Goal: Task Accomplishment & Management: Manage account settings

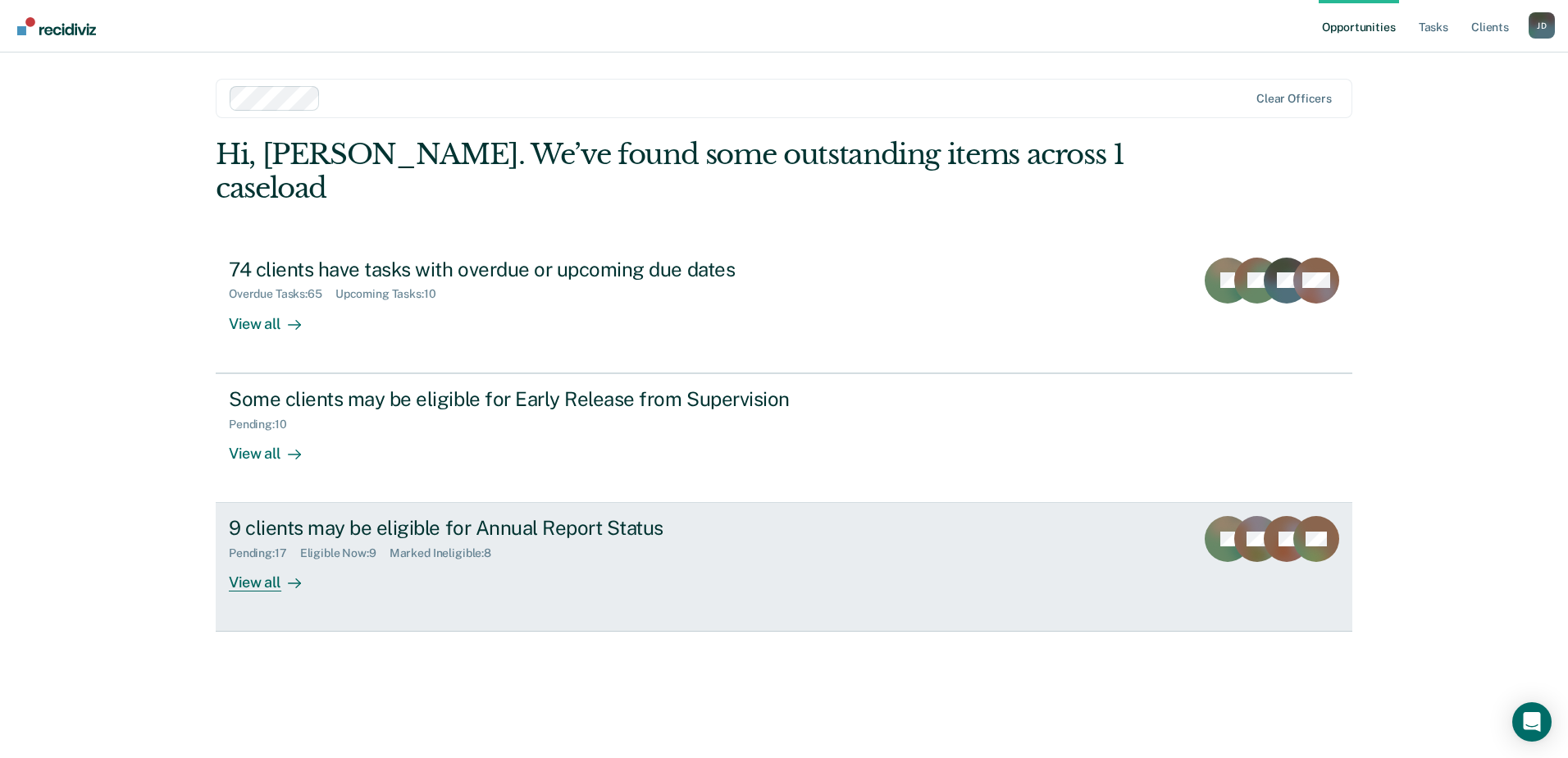
click at [262, 560] on div "View all" at bounding box center [274, 576] width 91 height 32
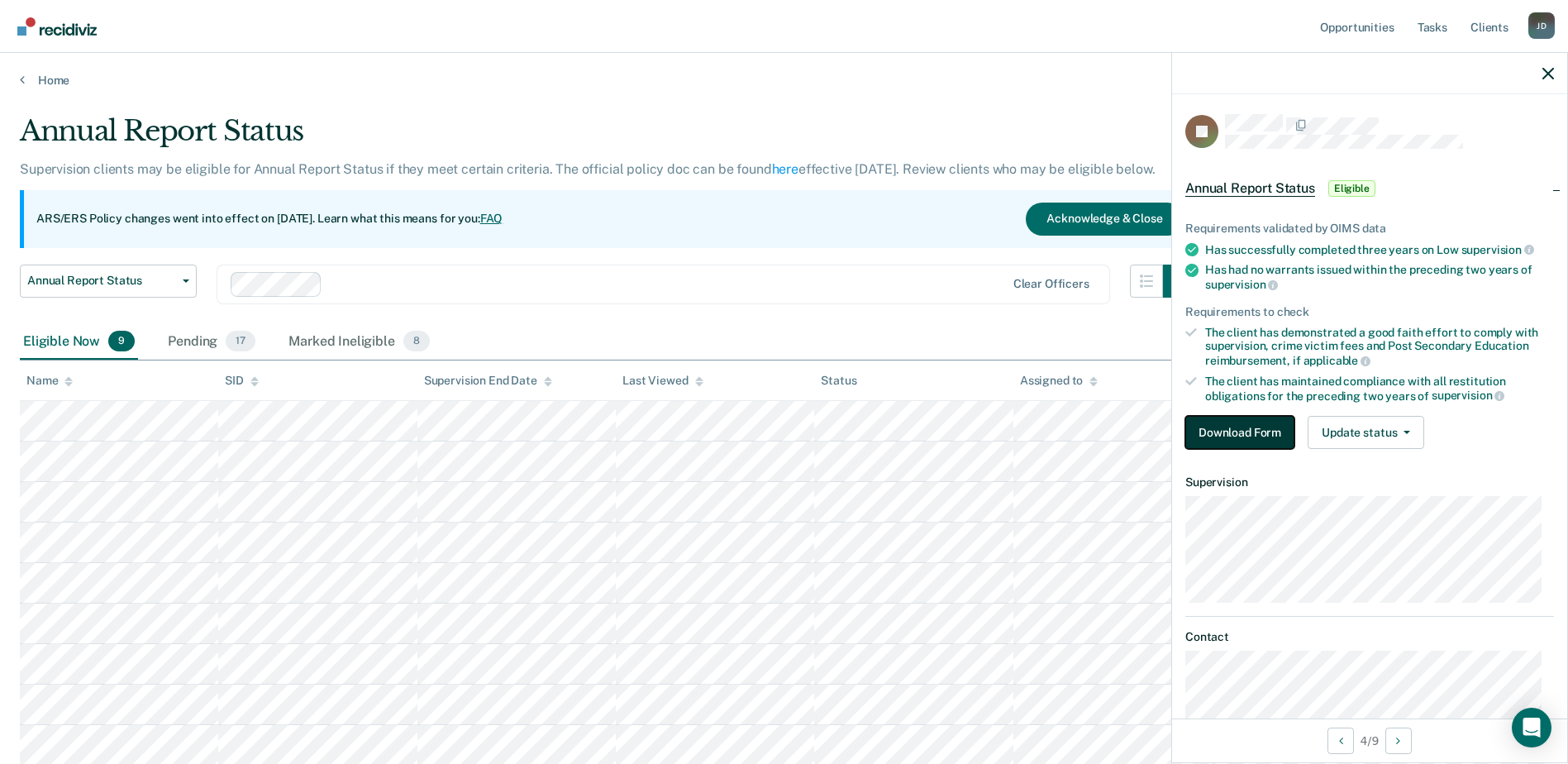
click at [1253, 422] on button "Download Form" at bounding box center [1239, 433] width 109 height 33
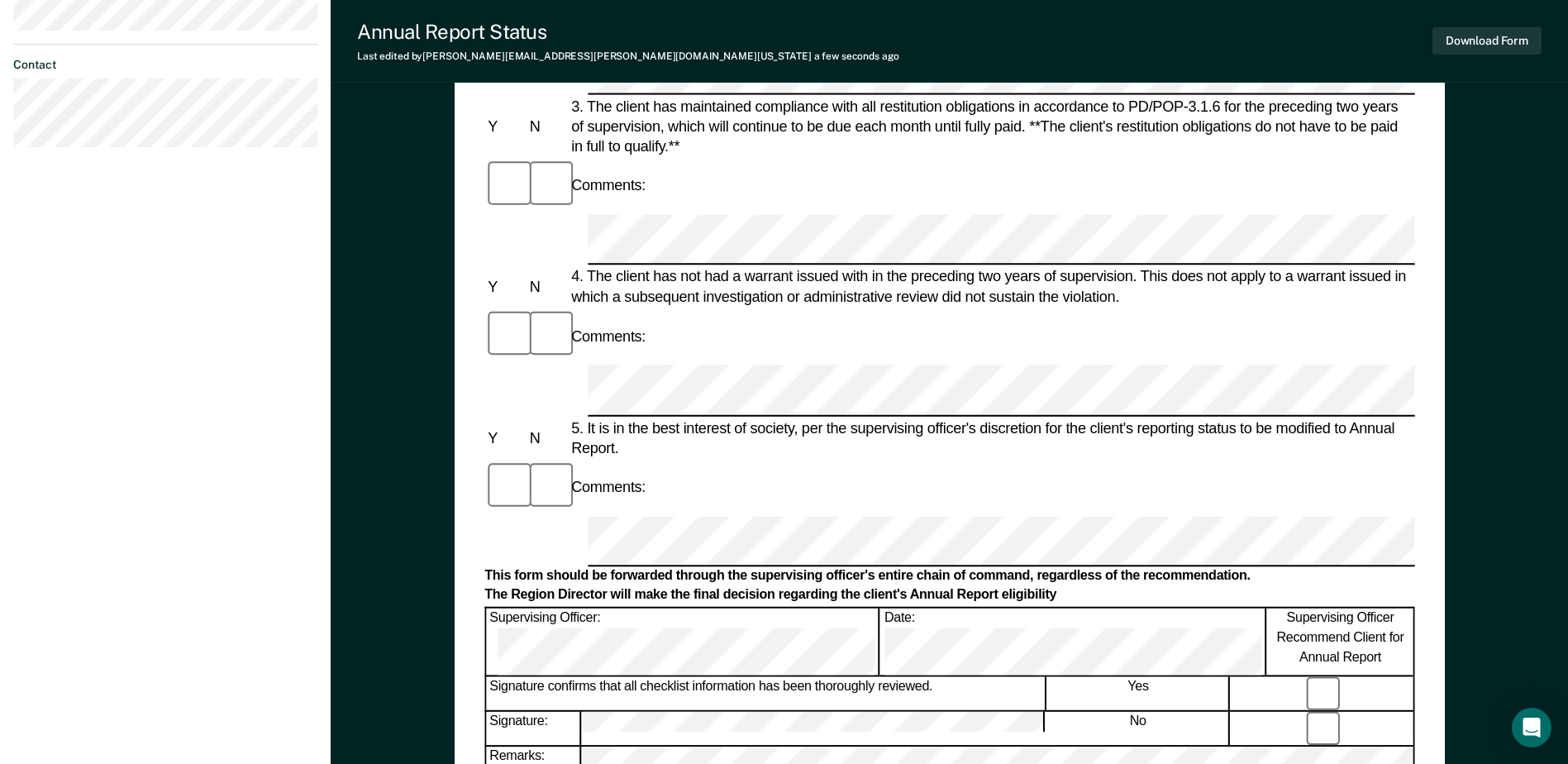
scroll to position [561, 0]
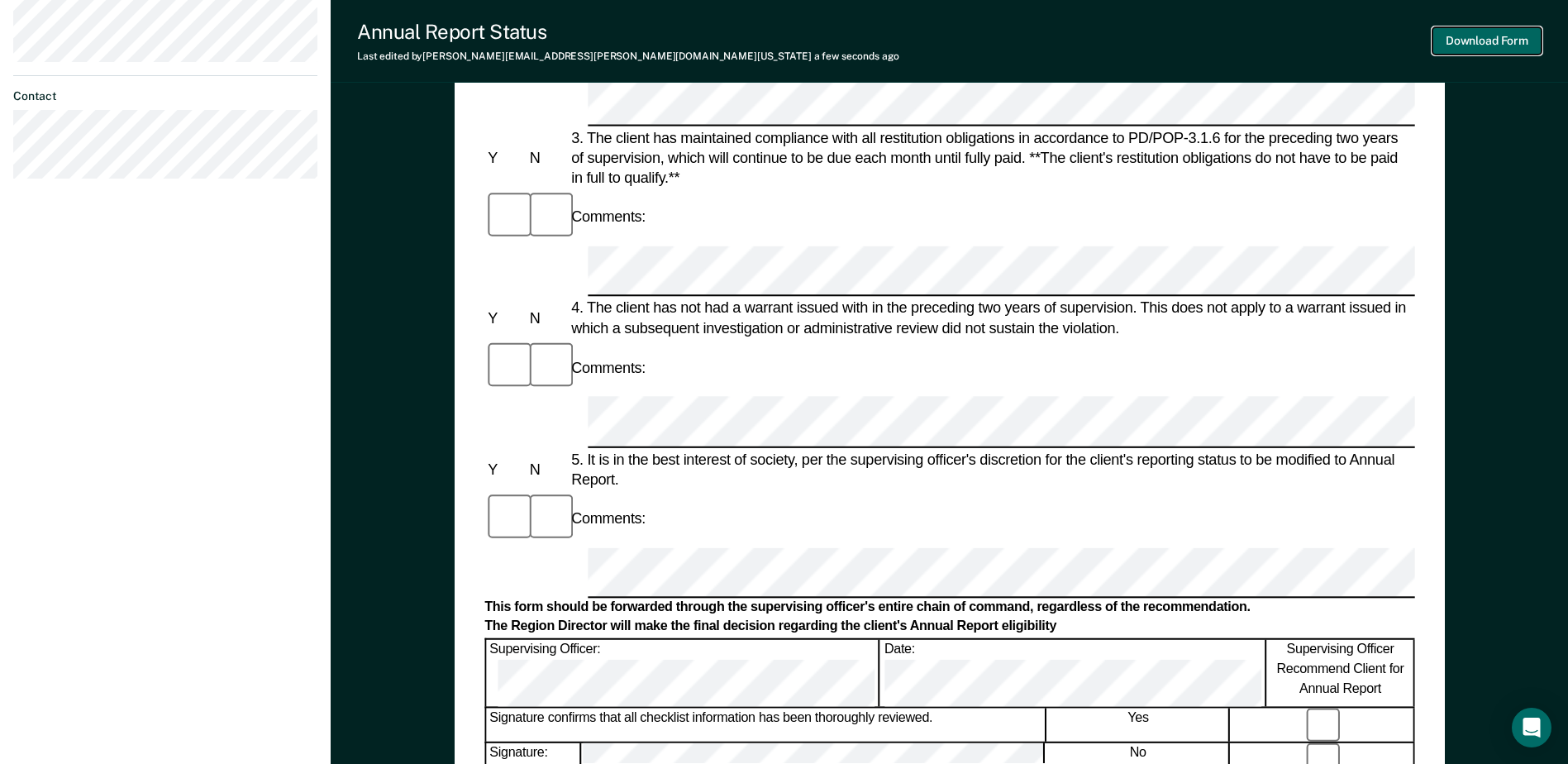
click at [1511, 46] on button "Download Form" at bounding box center [1487, 41] width 109 height 27
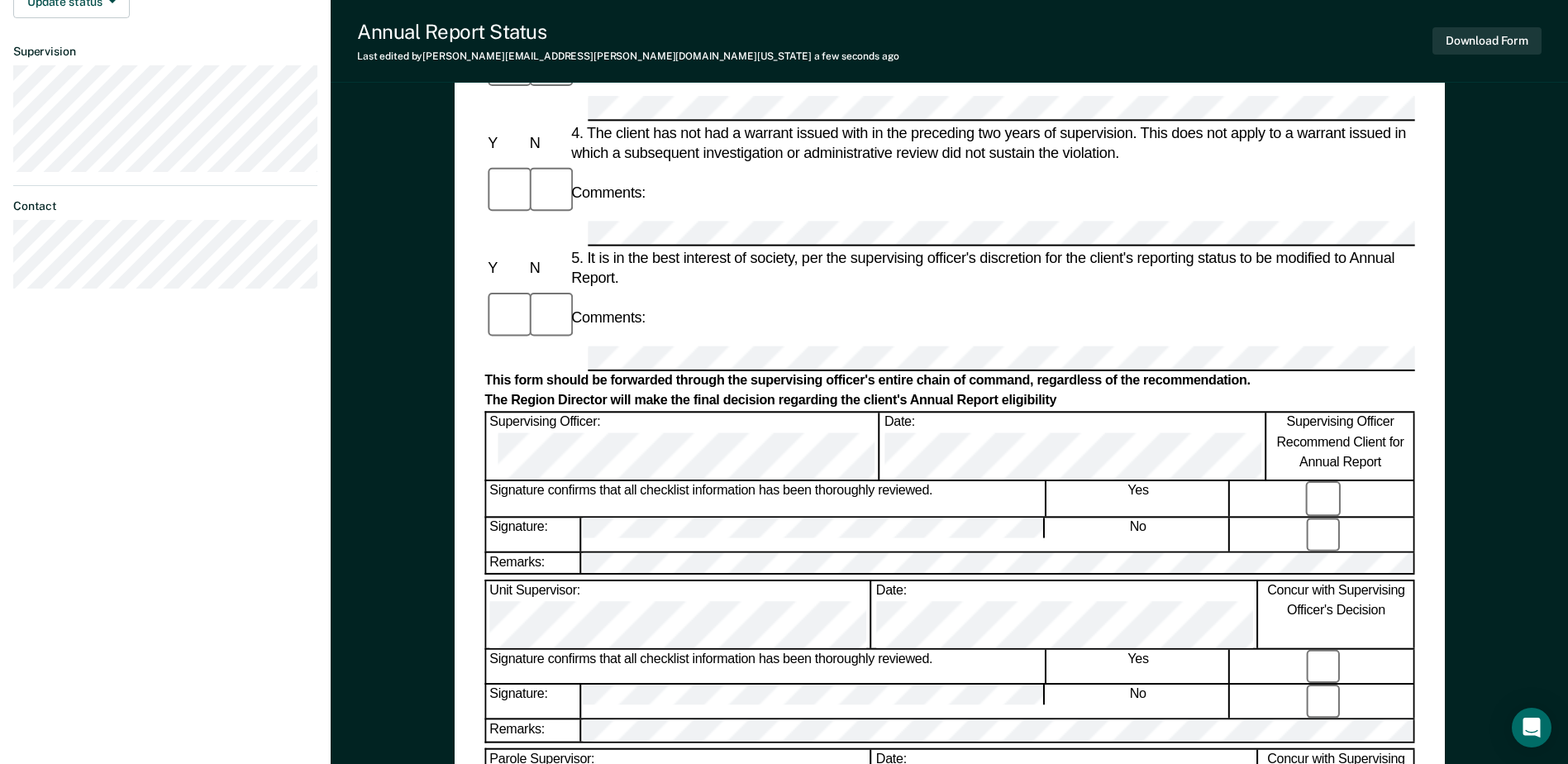
scroll to position [394, 0]
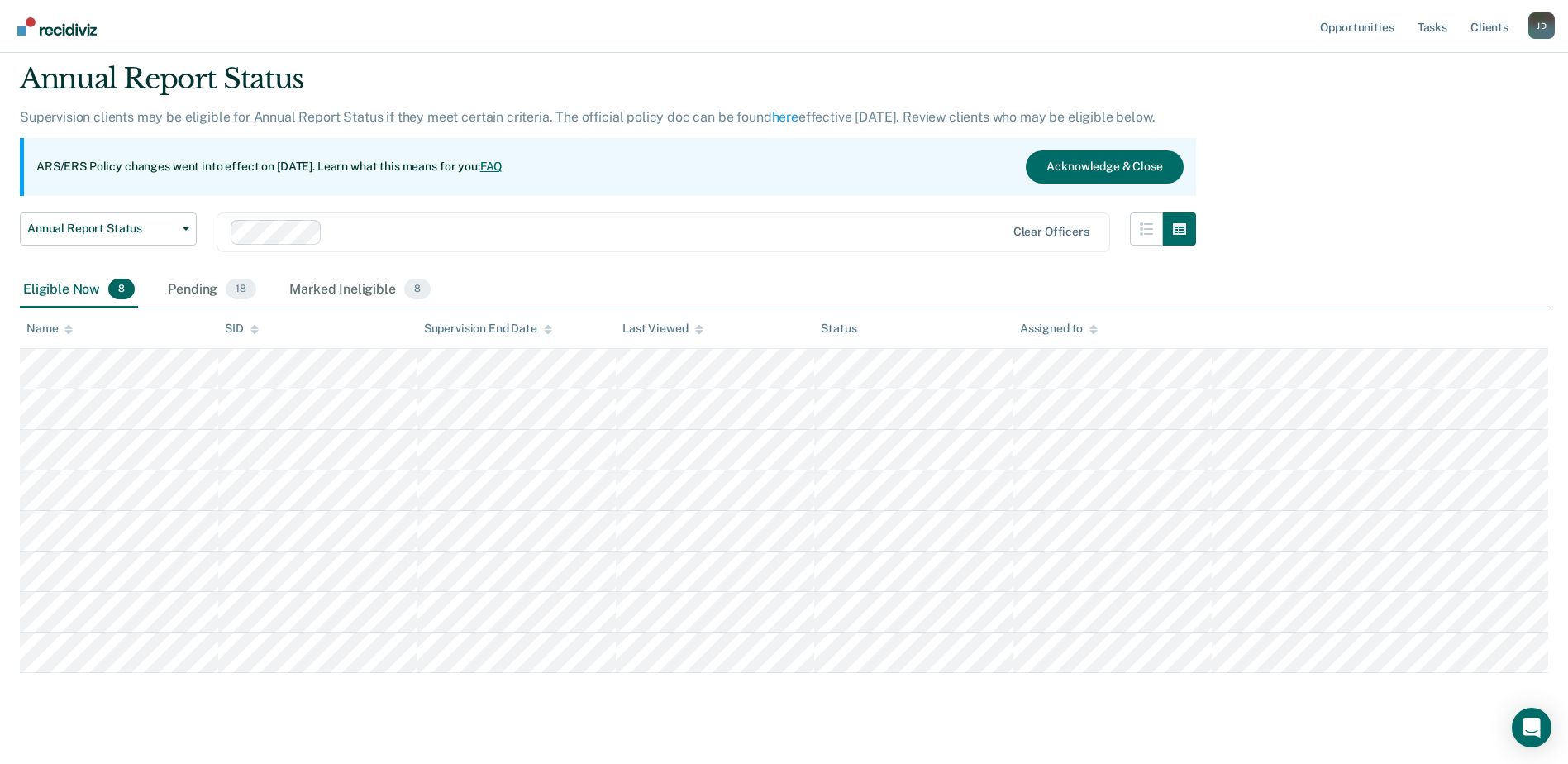
scroll to position [80, 0]
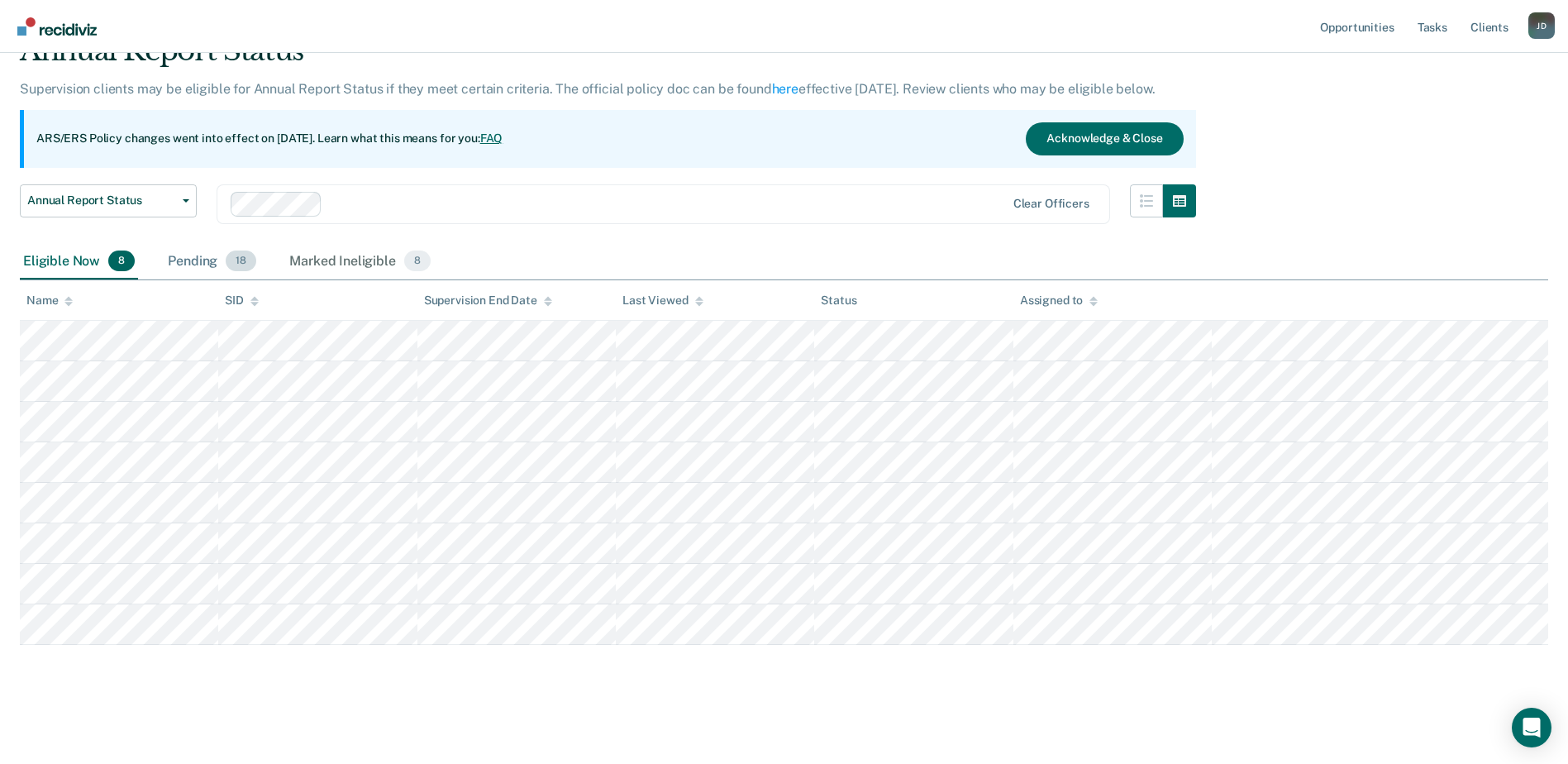
click at [210, 266] on div "Pending 18" at bounding box center [212, 262] width 95 height 36
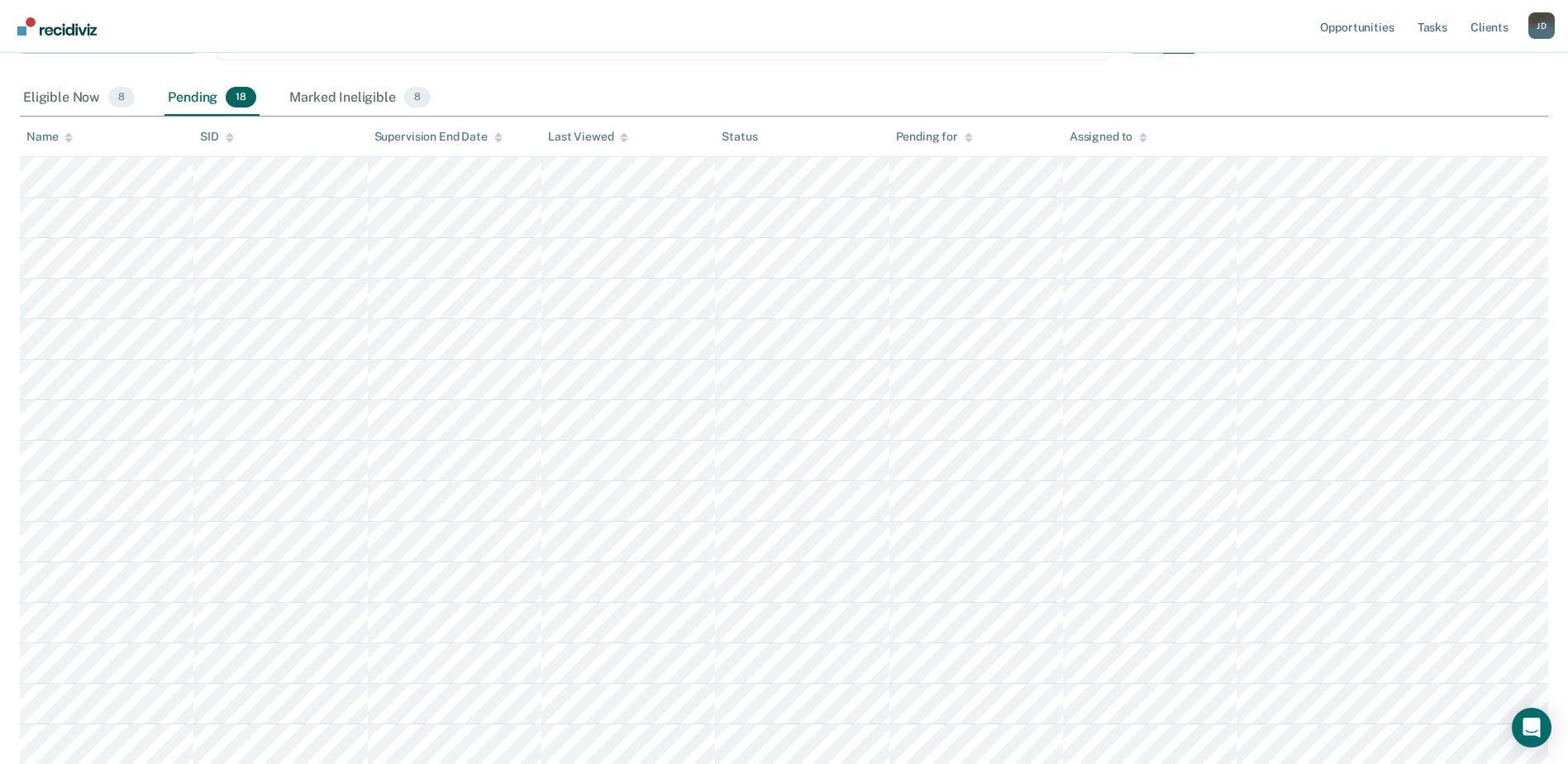
scroll to position [245, 0]
click at [72, 98] on div "Eligible Now 8" at bounding box center [78, 96] width 119 height 36
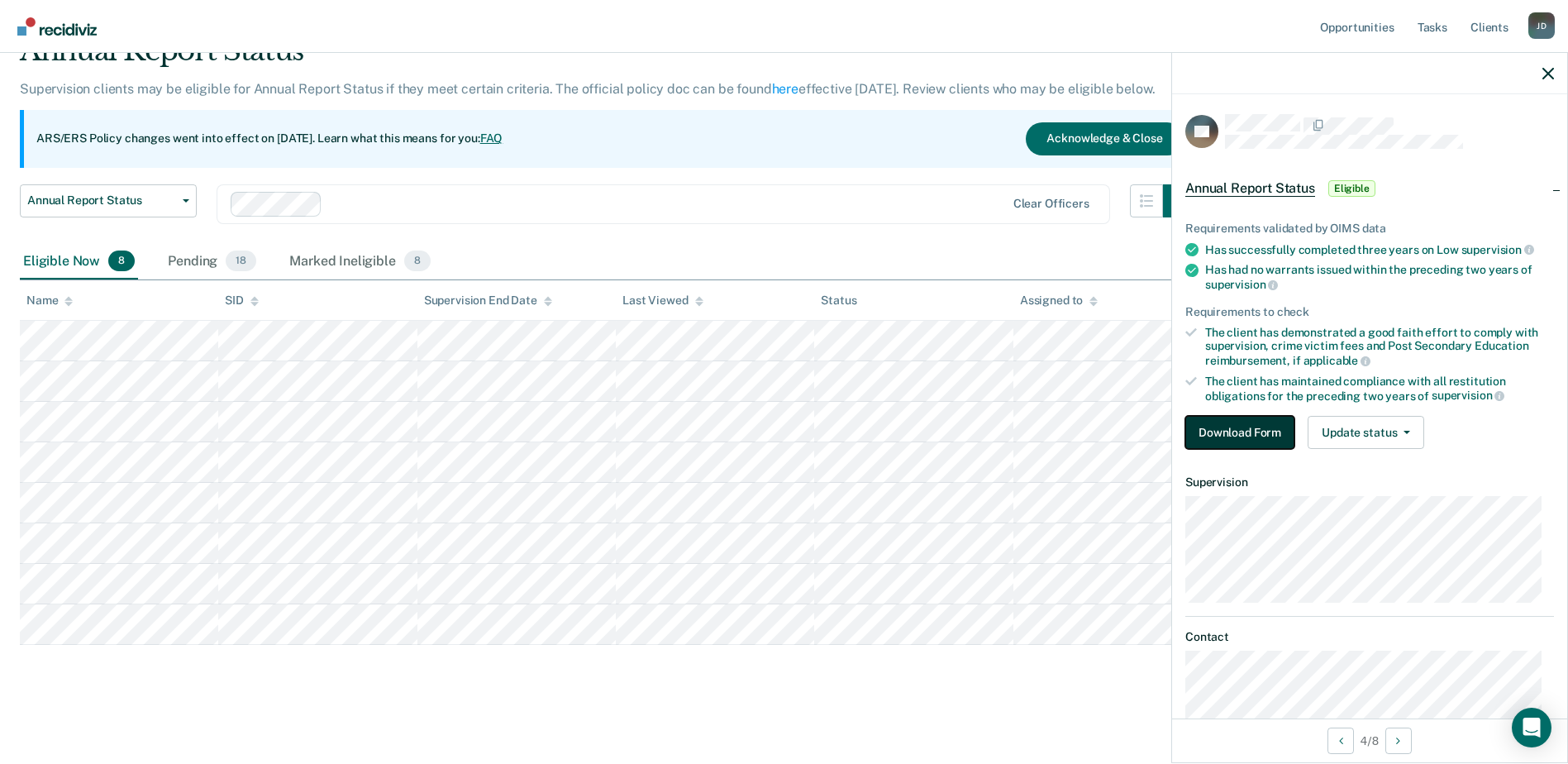
click at [1243, 436] on button "Download Form" at bounding box center [1239, 433] width 109 height 33
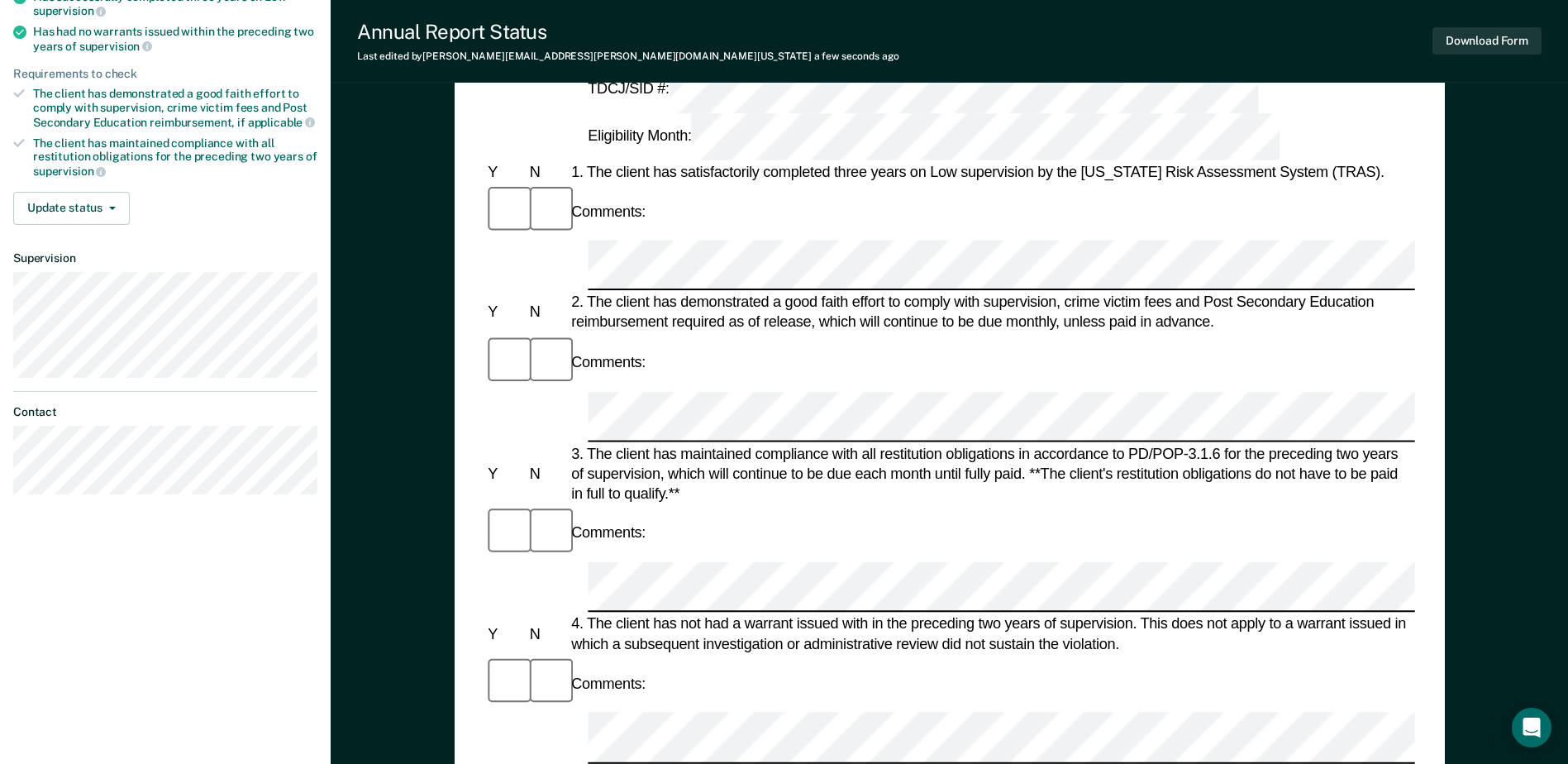
scroll to position [91, 0]
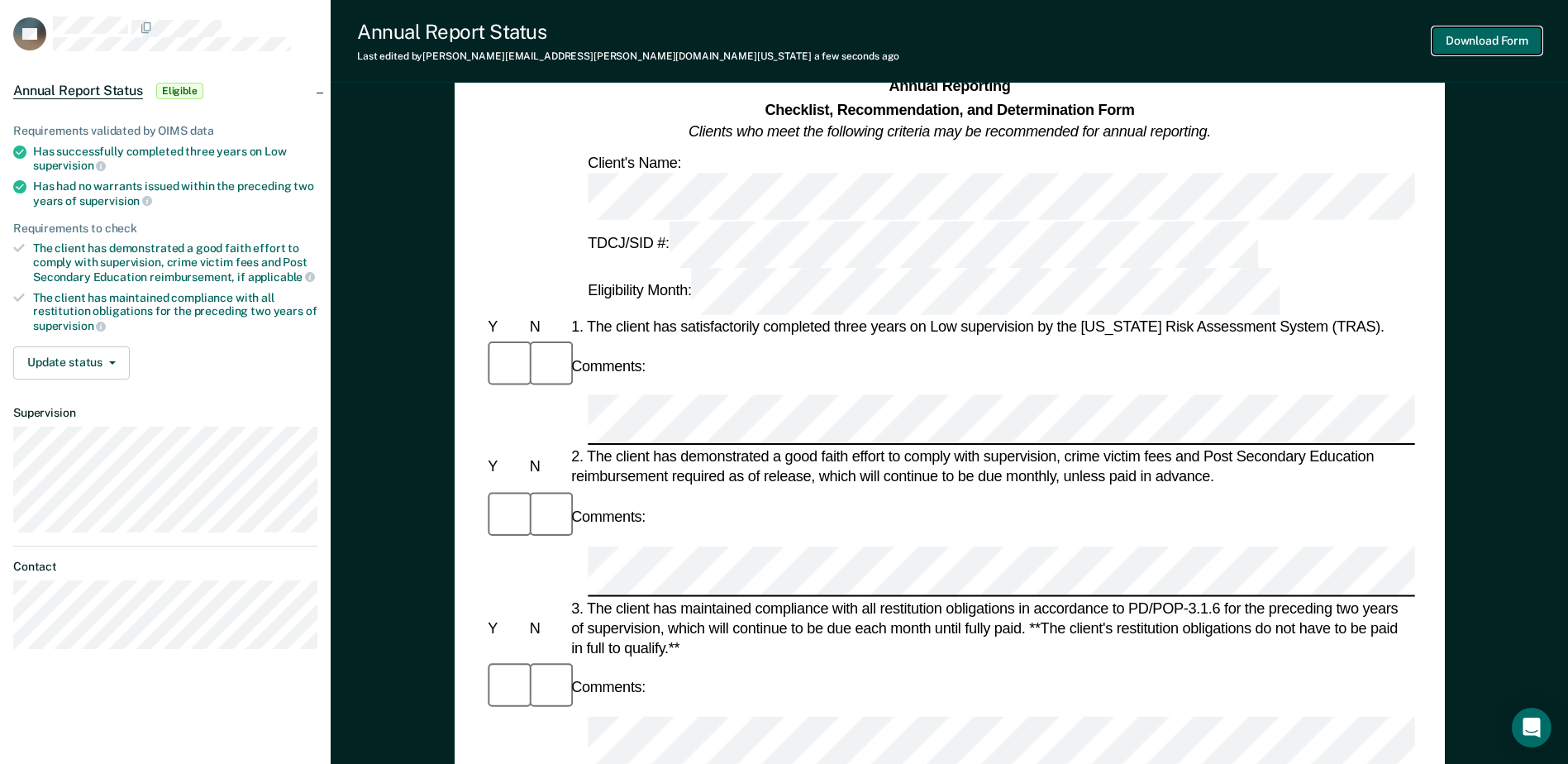
click at [1502, 40] on button "Download Form" at bounding box center [1487, 41] width 109 height 27
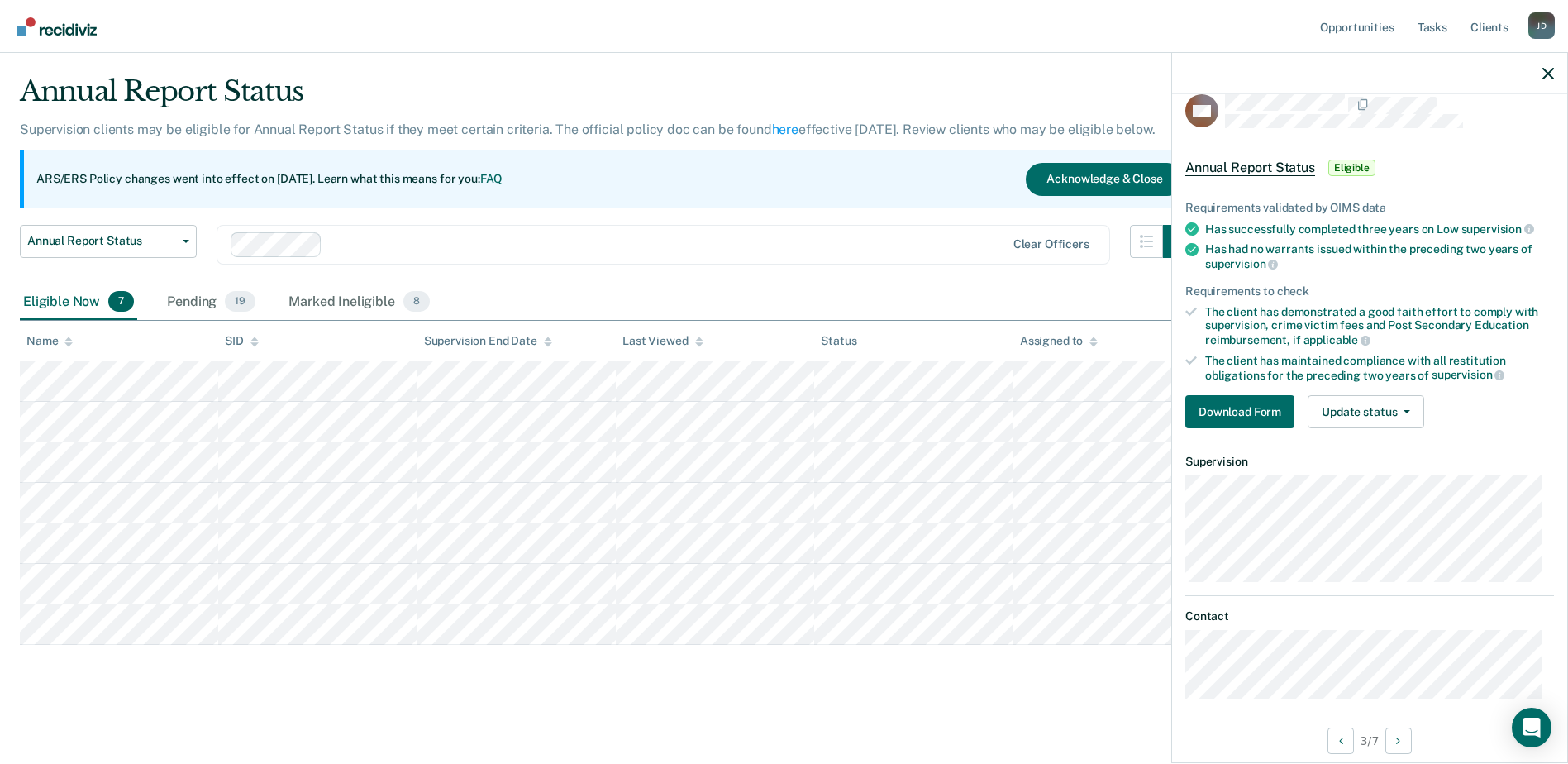
scroll to position [32, 0]
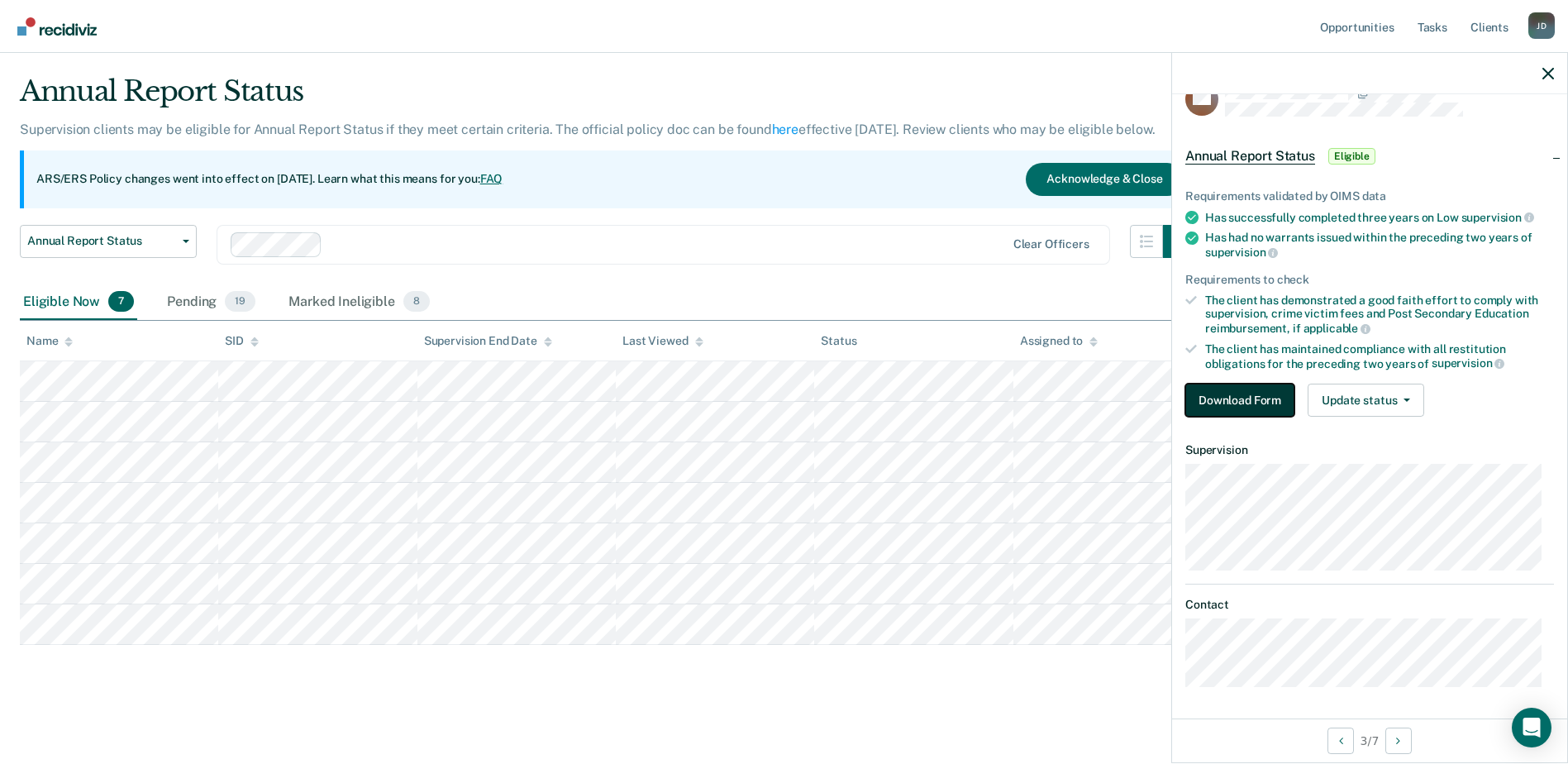
click at [1249, 399] on button "Download Form" at bounding box center [1239, 400] width 109 height 33
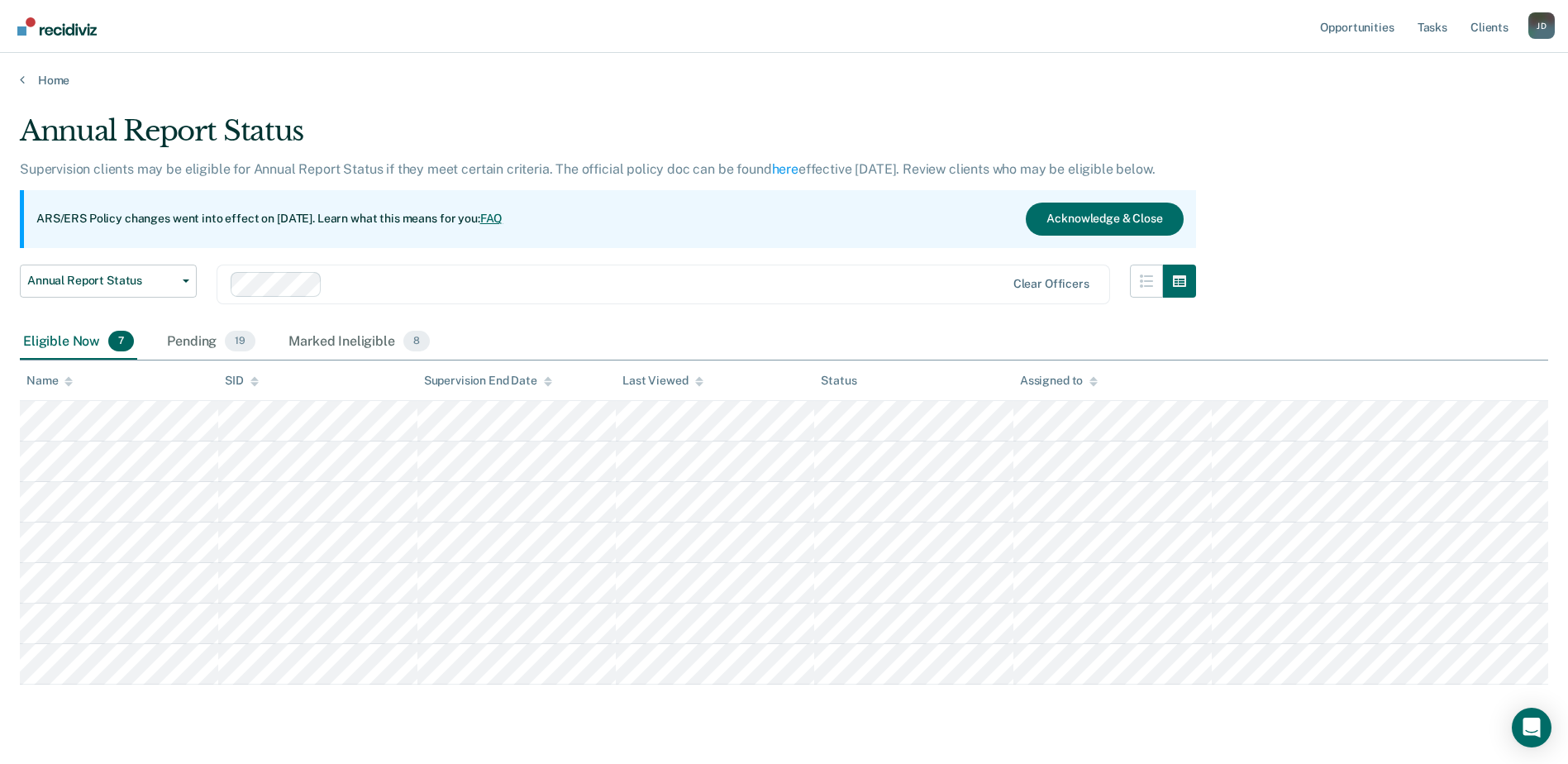
scroll to position [39, 0]
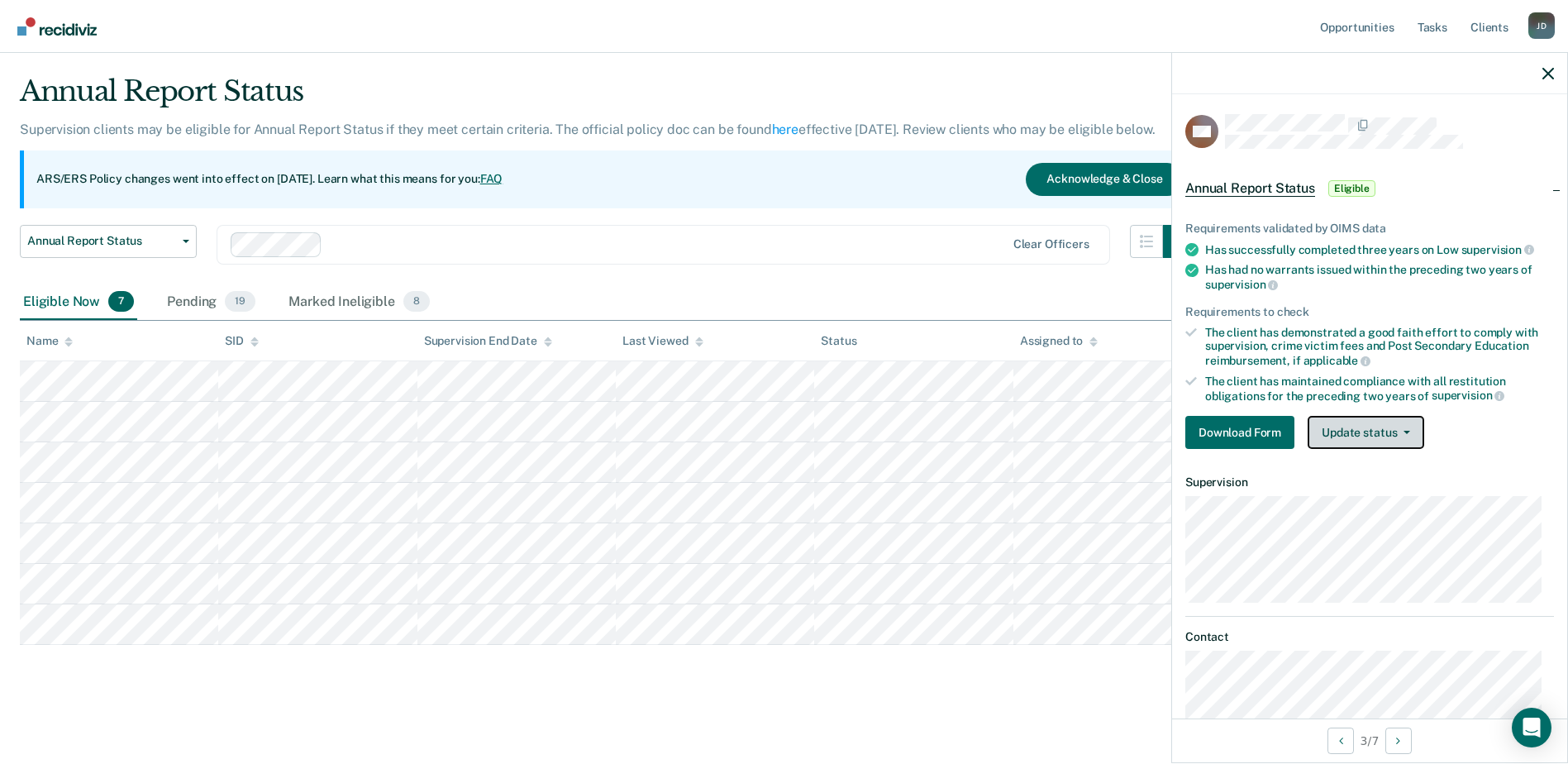
click at [1415, 431] on button "Update status" at bounding box center [1365, 433] width 117 height 33
click at [1413, 429] on button "Update status" at bounding box center [1365, 433] width 117 height 33
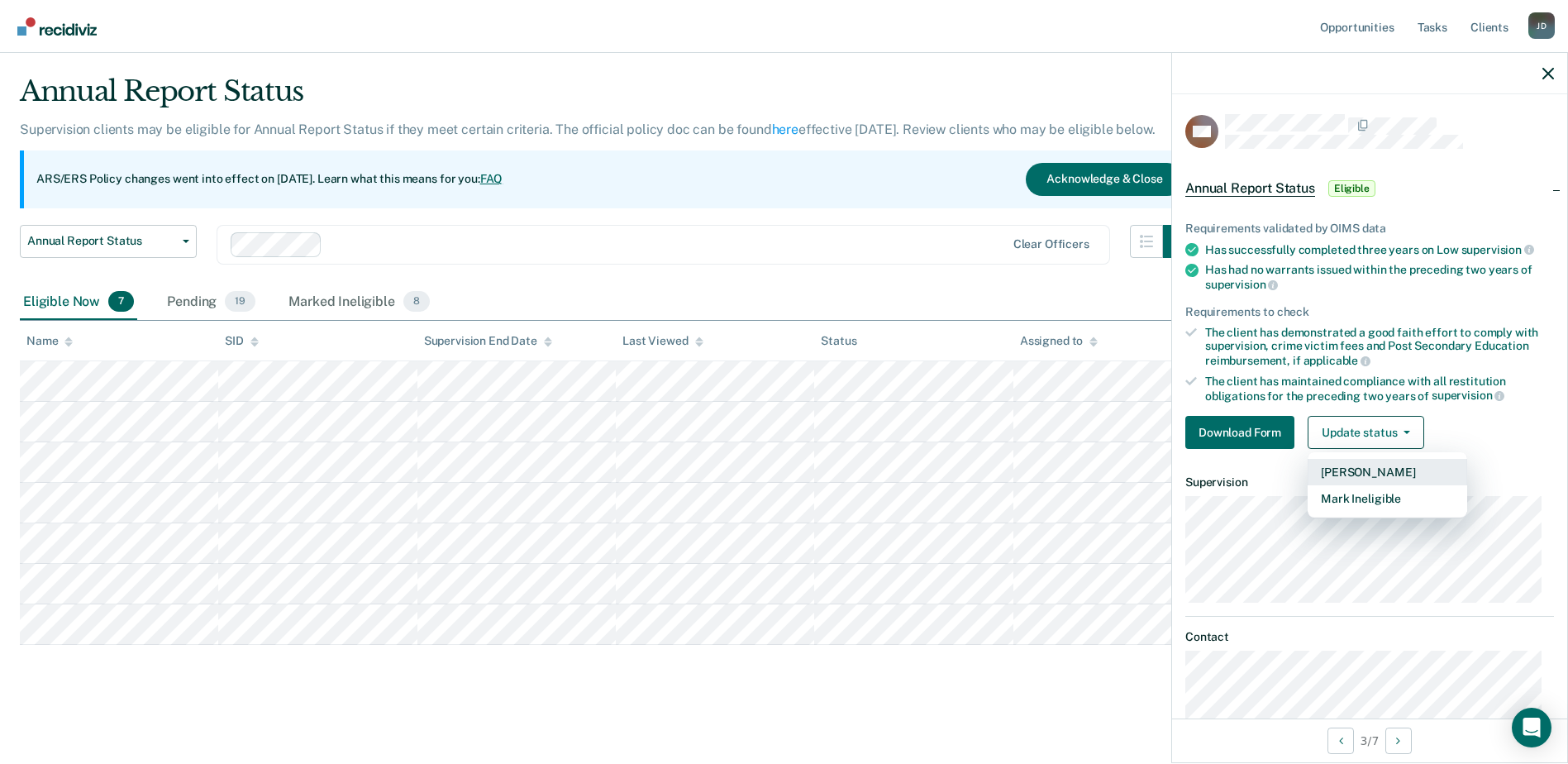
click at [1424, 470] on button "[PERSON_NAME]" at bounding box center [1387, 472] width 160 height 26
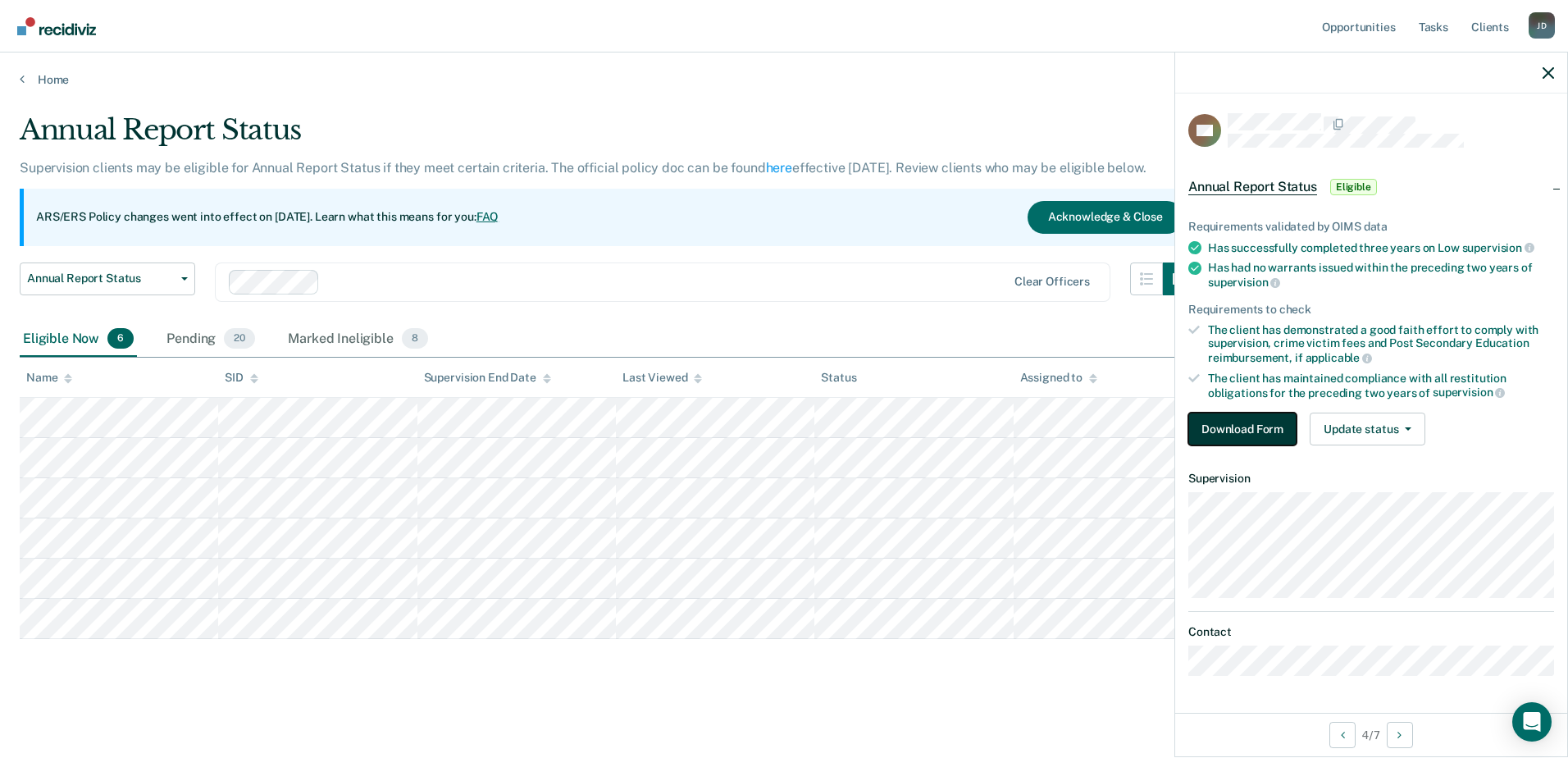
click at [1248, 429] on button "Download Form" at bounding box center [1241, 429] width 108 height 33
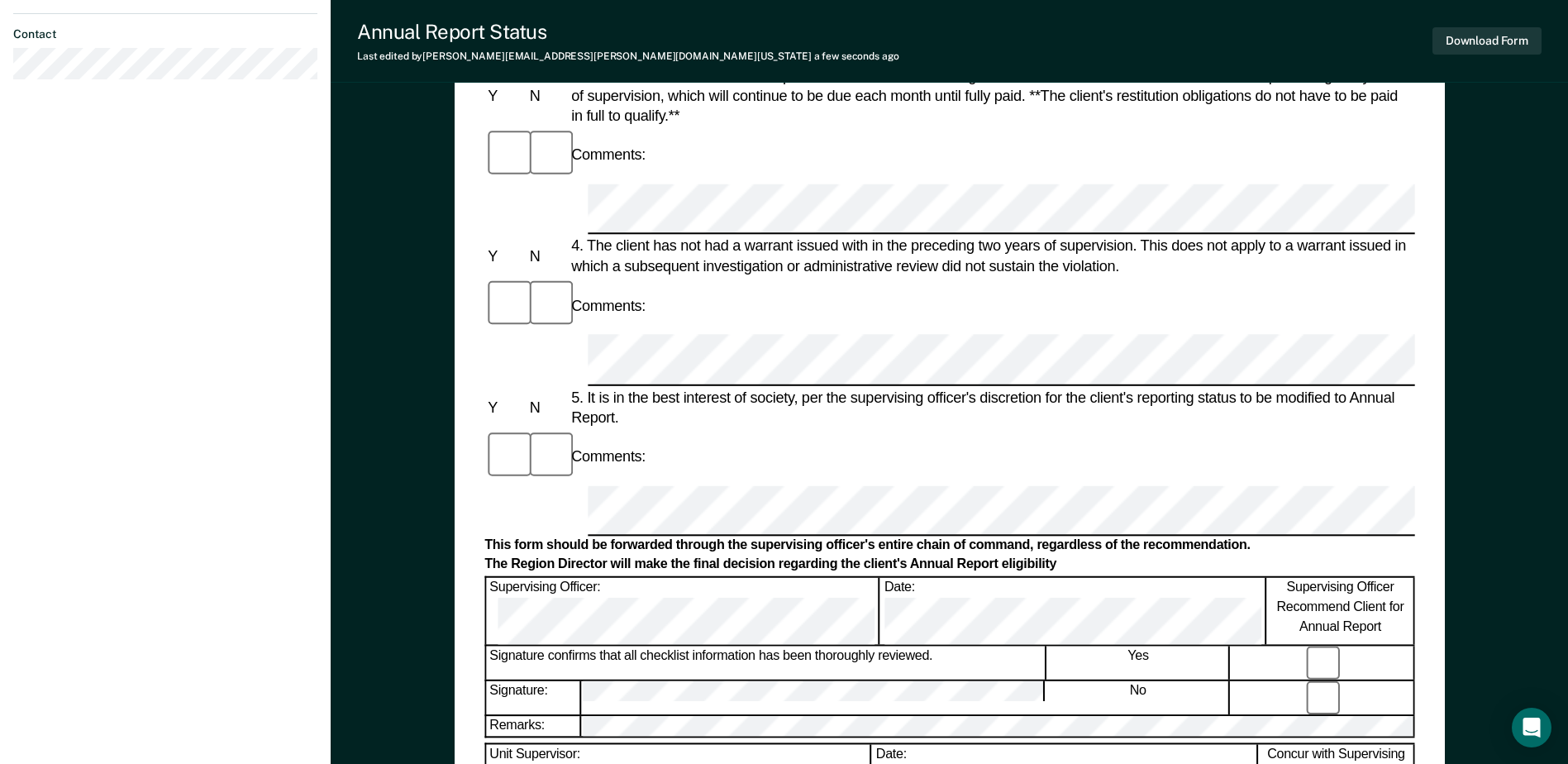
scroll to position [661, 0]
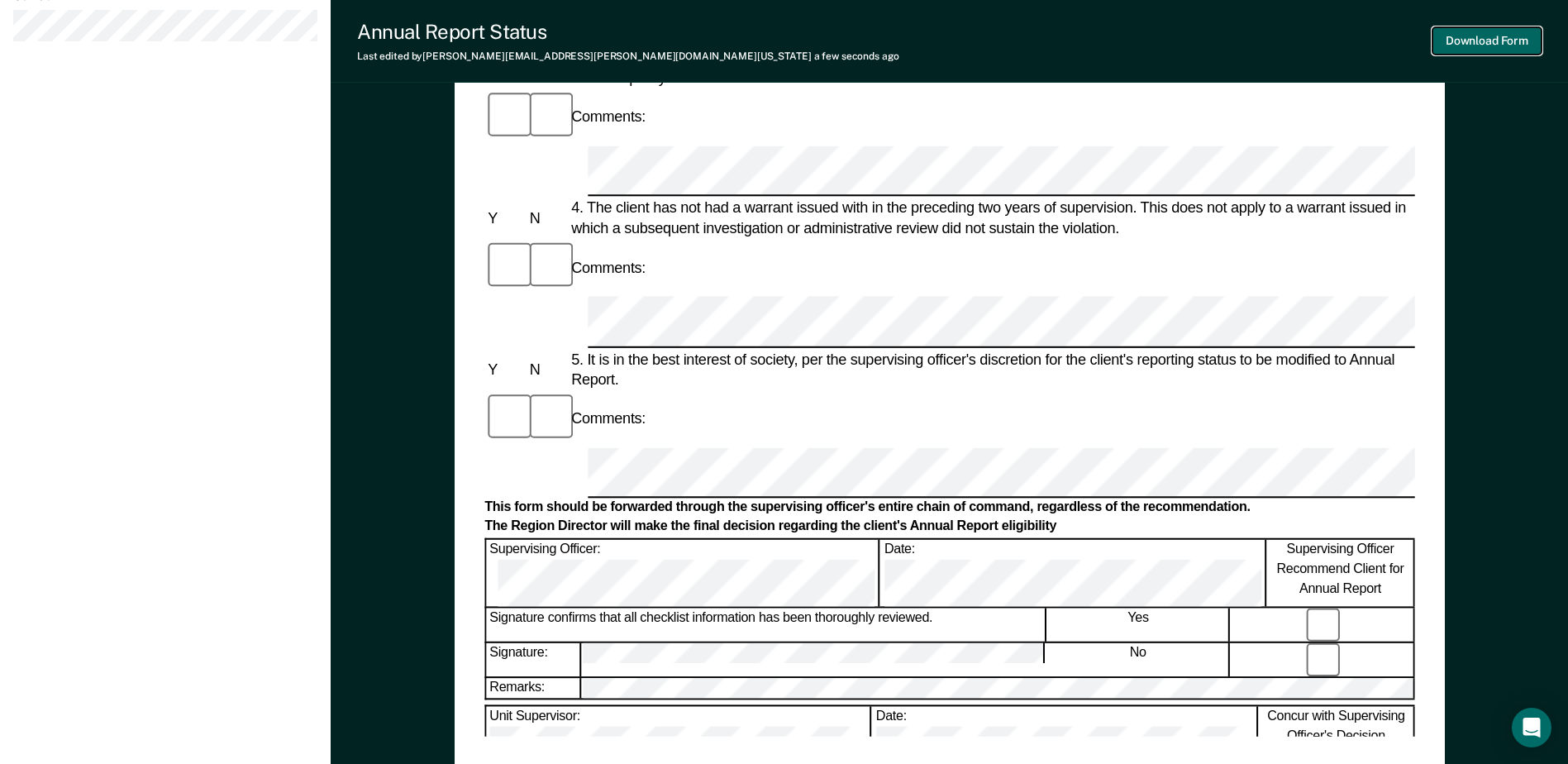
click at [1474, 45] on button "Download Form" at bounding box center [1487, 41] width 109 height 27
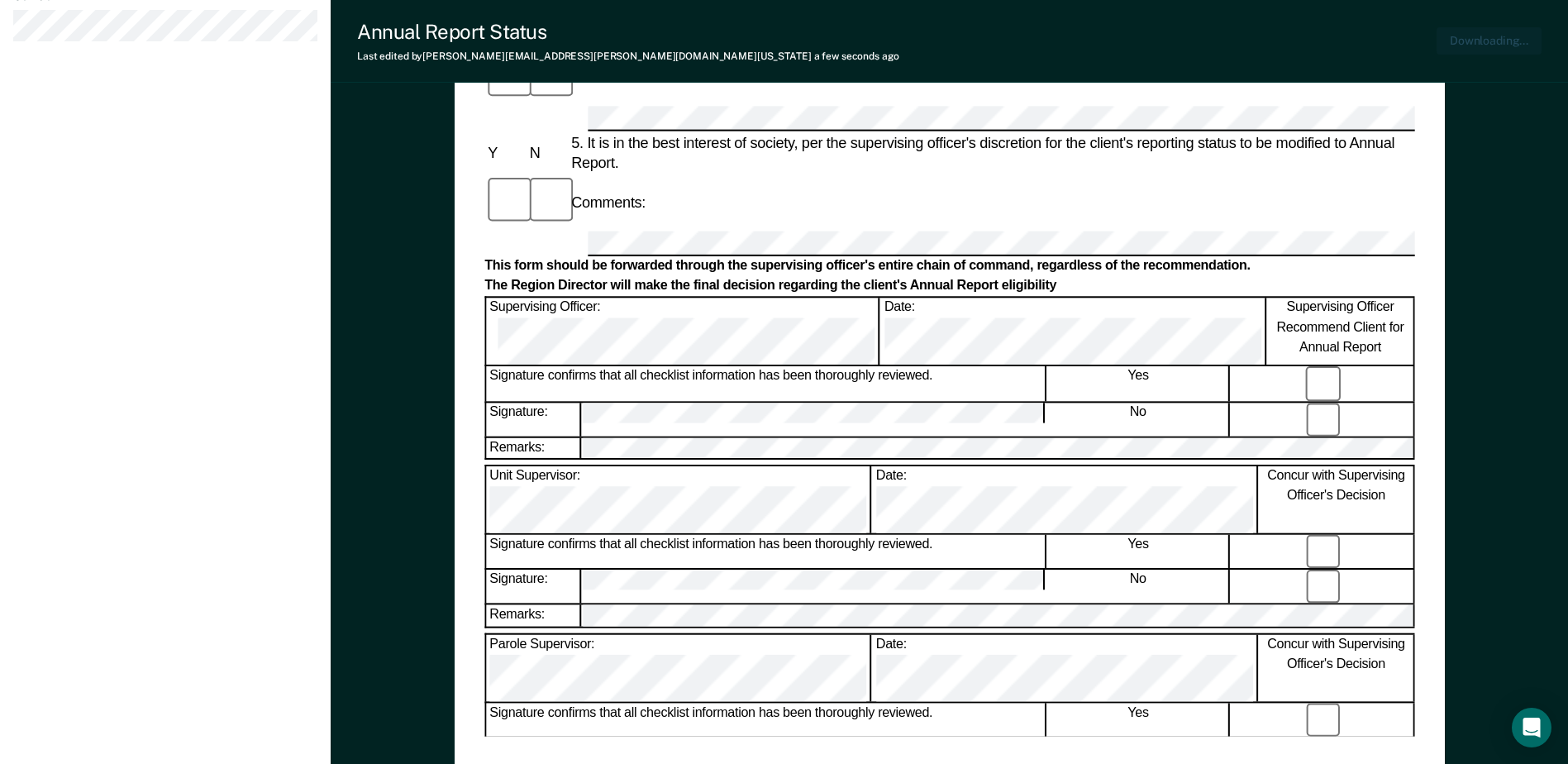
scroll to position [742, 0]
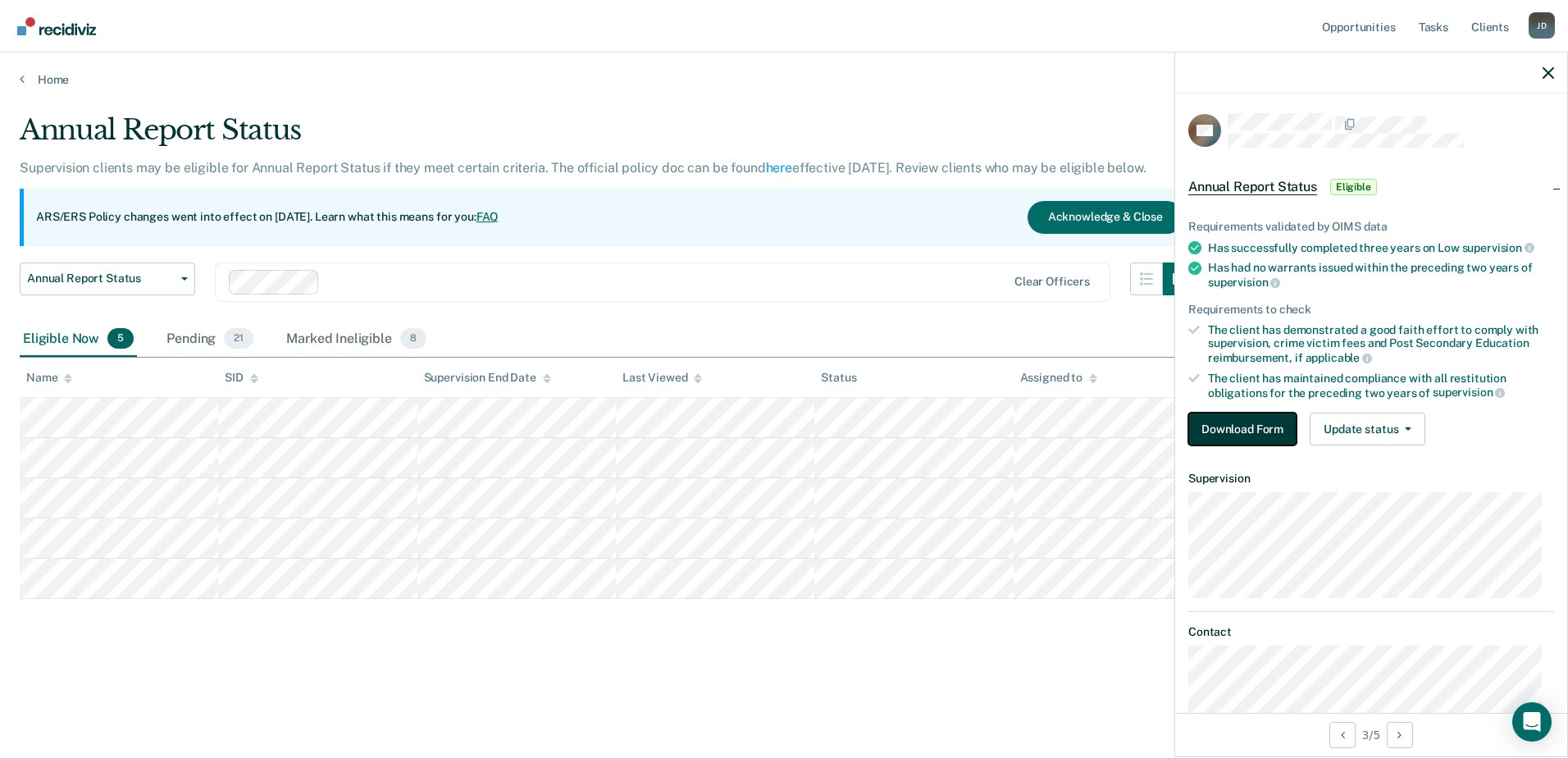
click at [1253, 426] on button "Download Form" at bounding box center [1241, 429] width 108 height 33
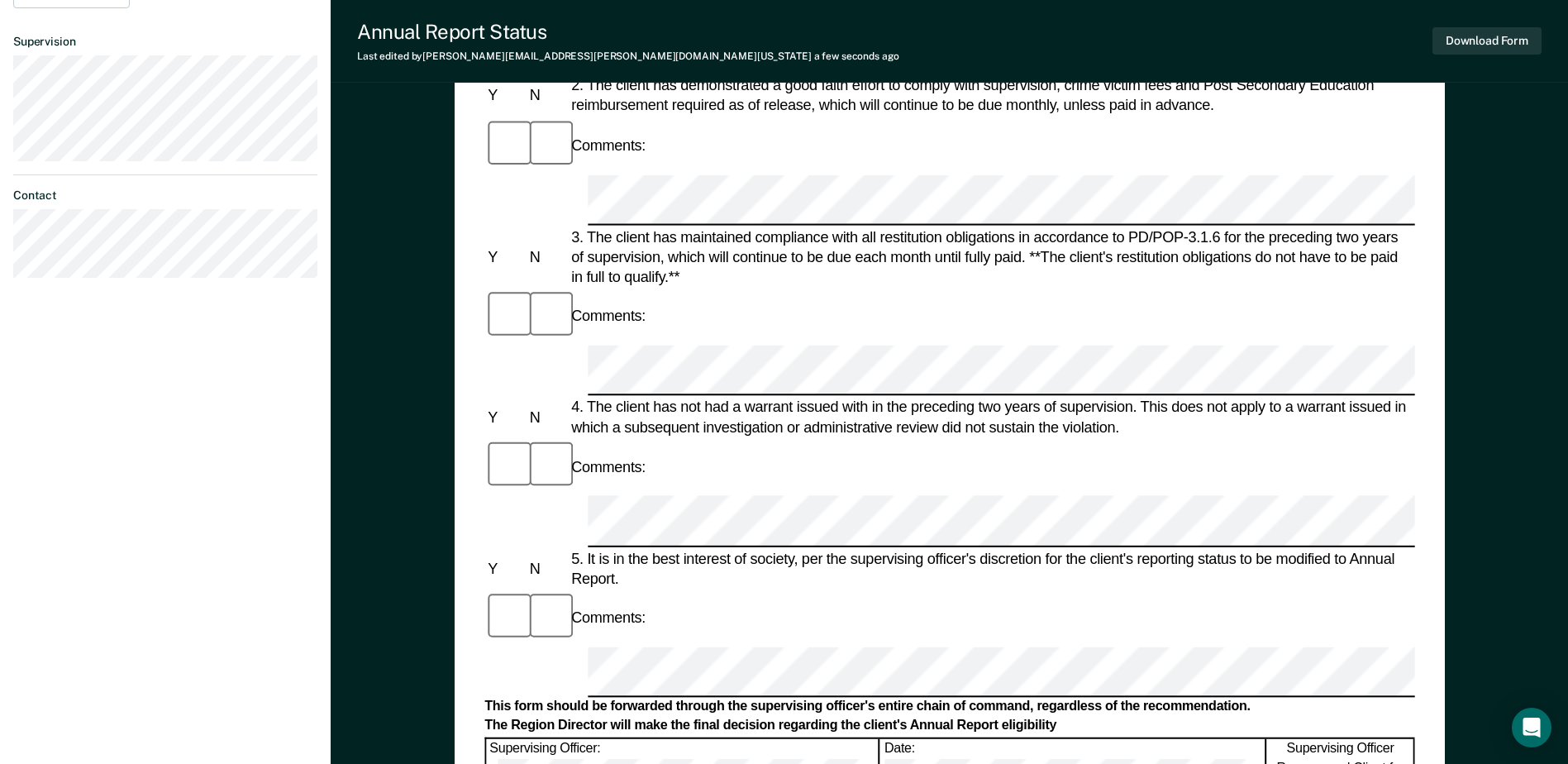
scroll to position [131, 0]
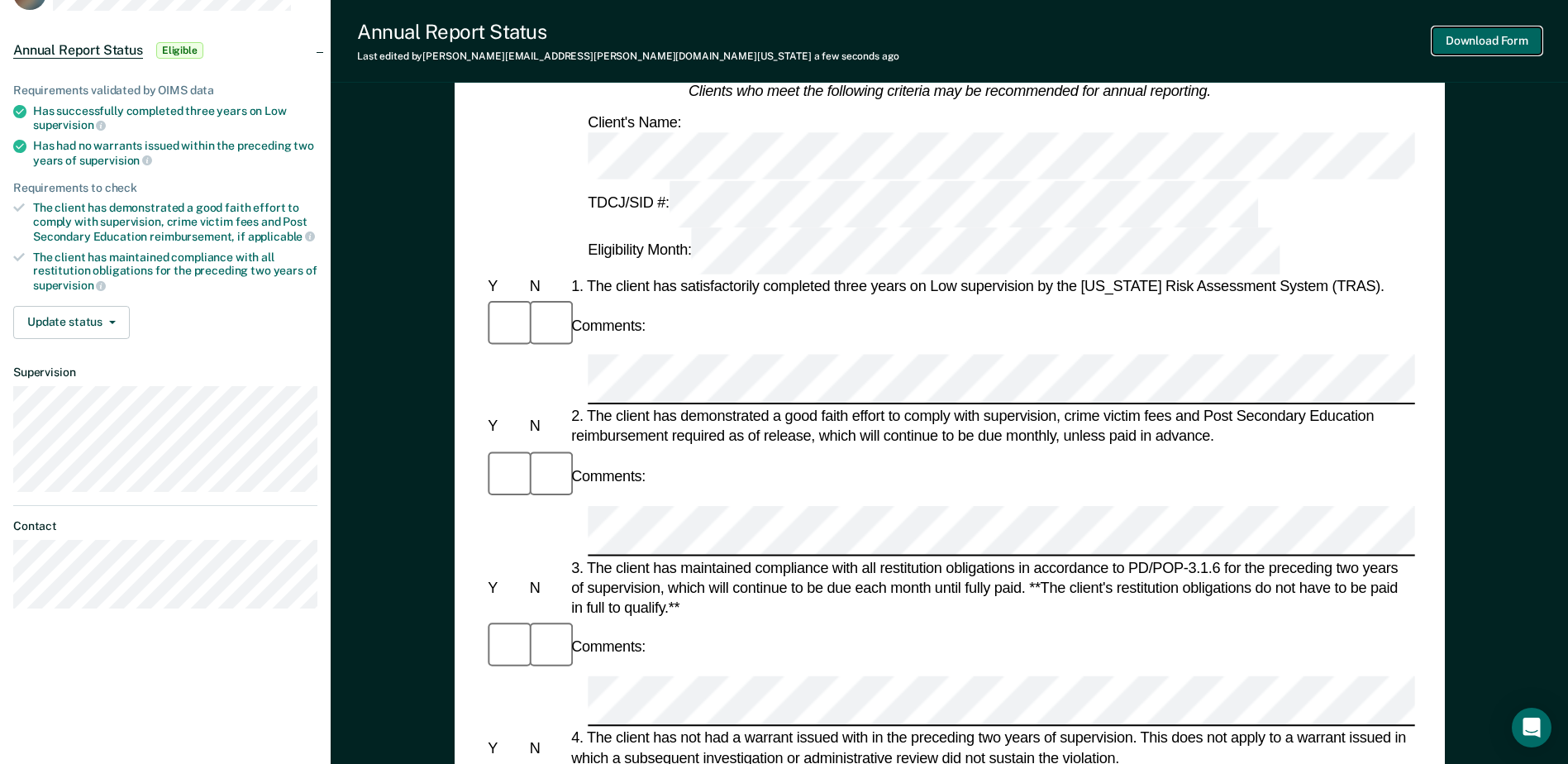
click at [1481, 41] on button "Download Form" at bounding box center [1487, 41] width 109 height 27
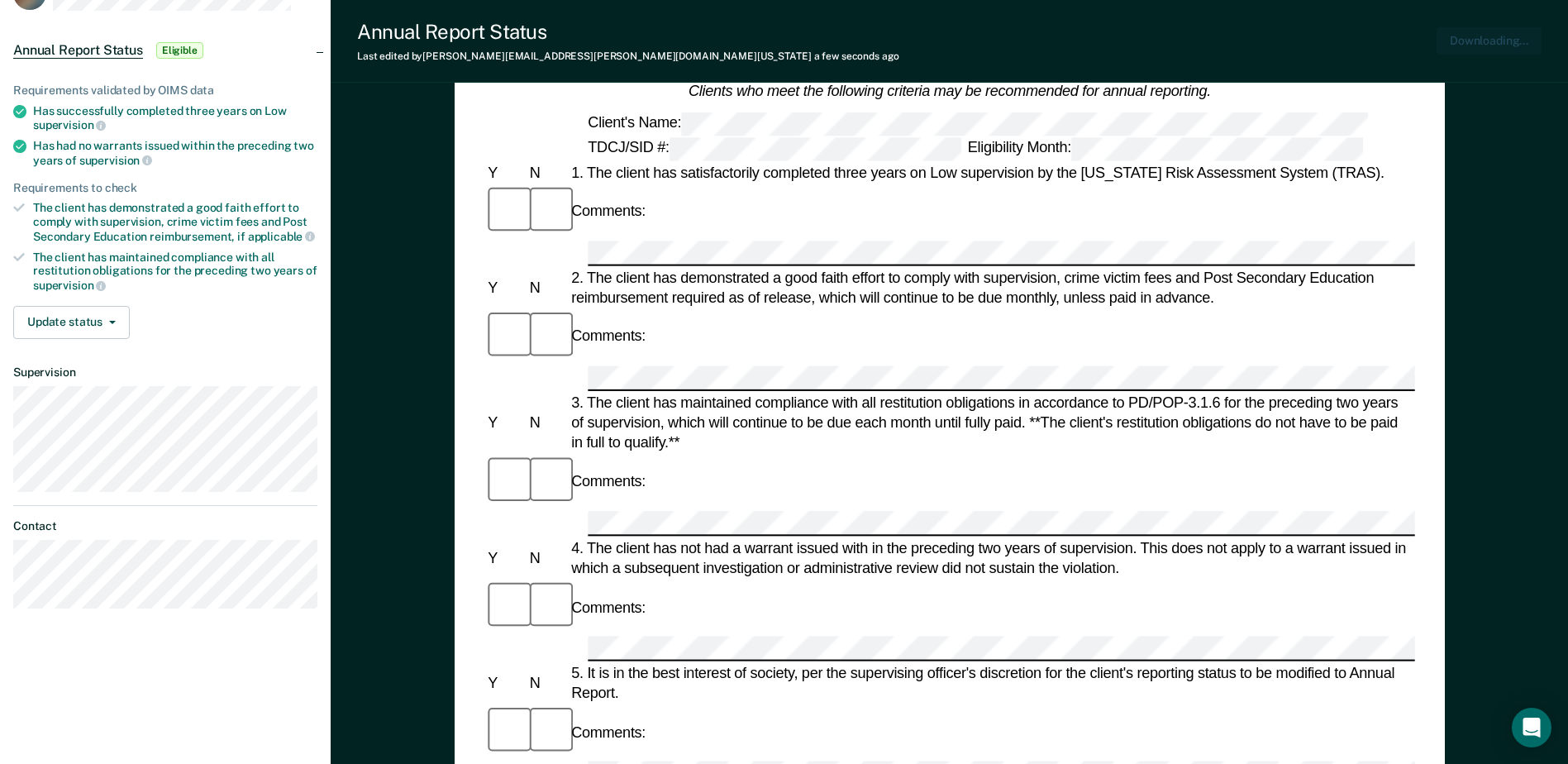
scroll to position [0, 0]
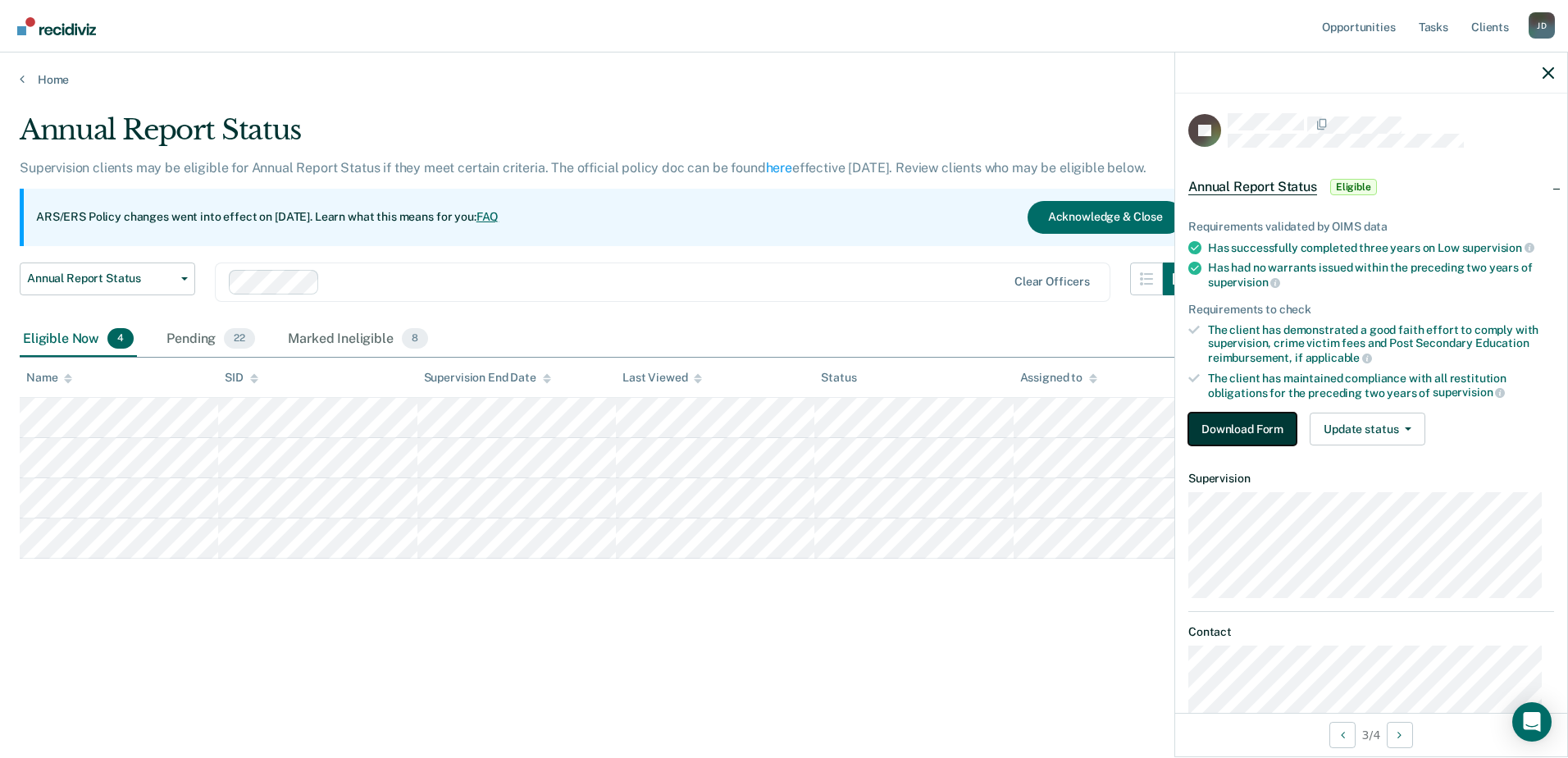
click at [1234, 425] on button "Download Form" at bounding box center [1241, 429] width 108 height 33
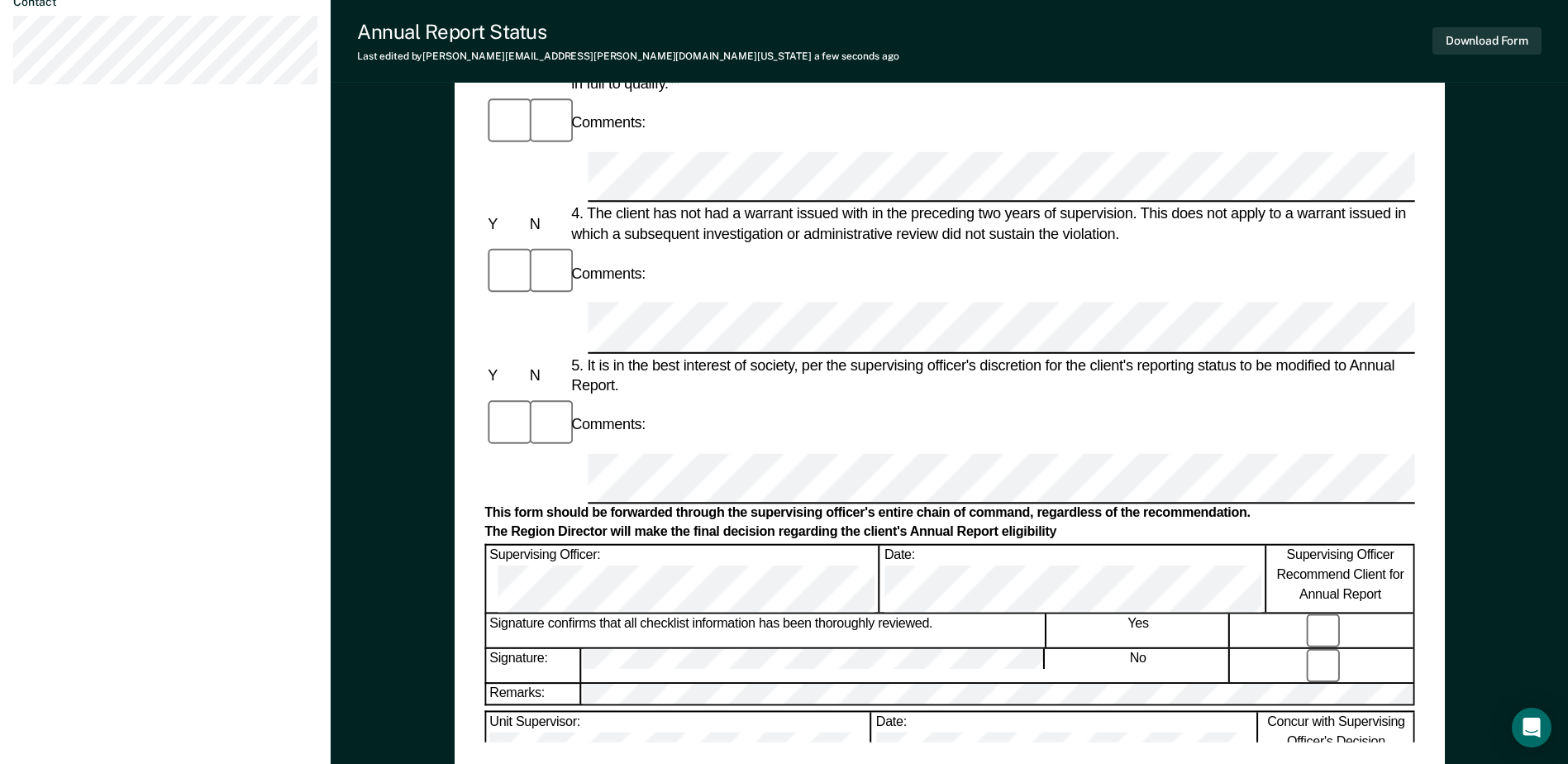
scroll to position [661, 0]
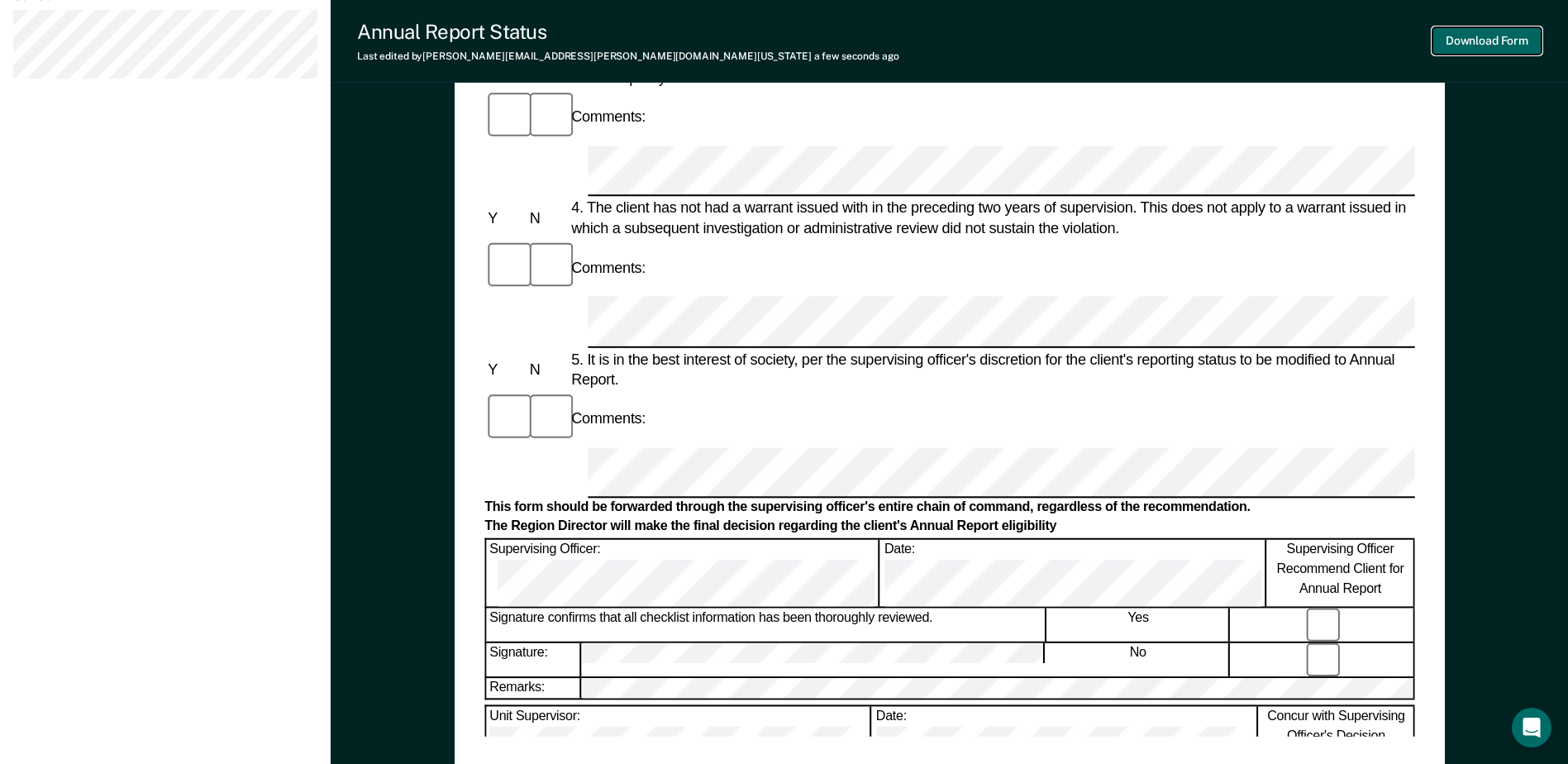
click at [1504, 39] on button "Download Form" at bounding box center [1487, 41] width 109 height 27
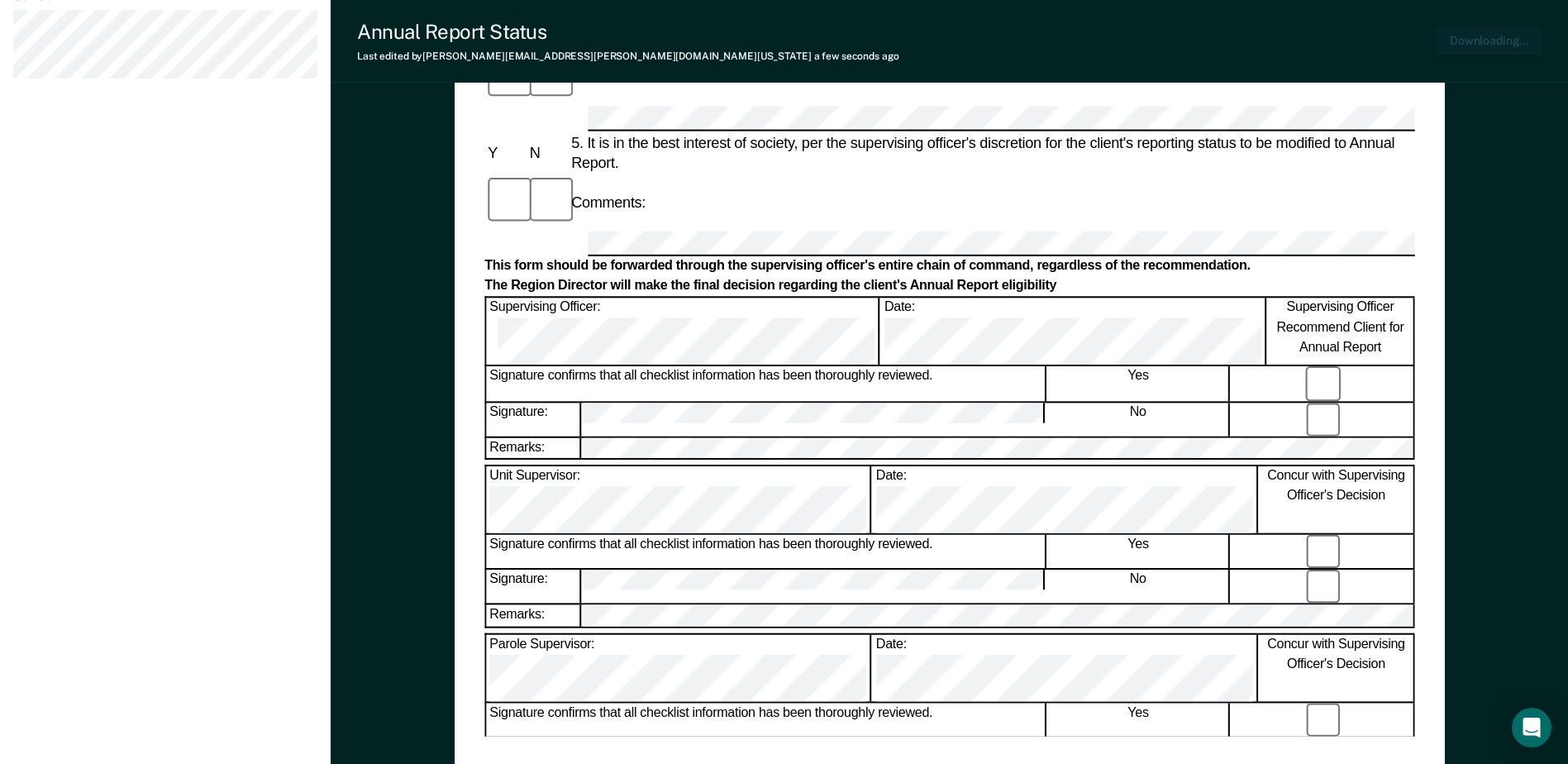
scroll to position [742, 0]
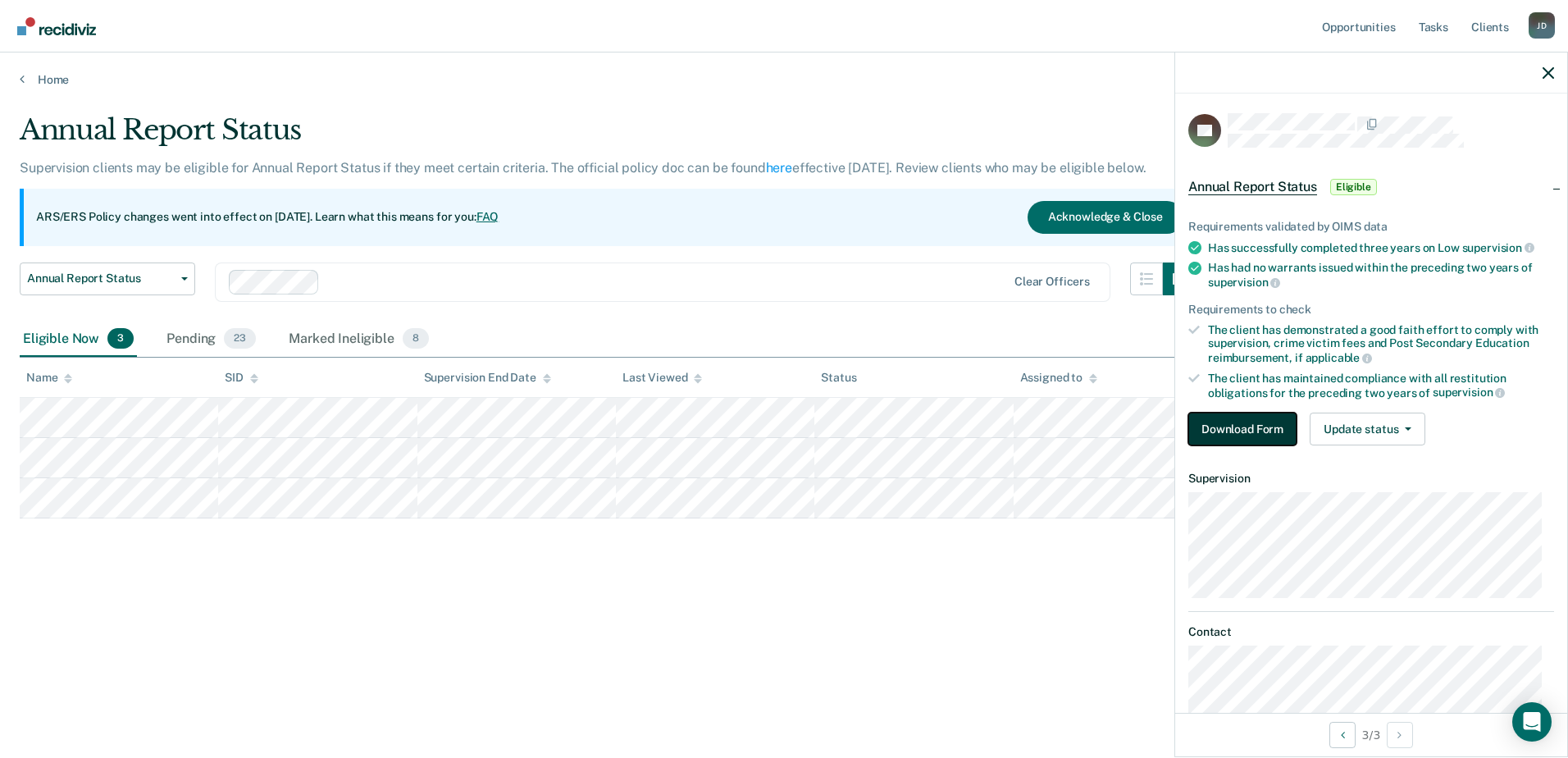
click at [1246, 431] on button "Download Form" at bounding box center [1241, 429] width 108 height 33
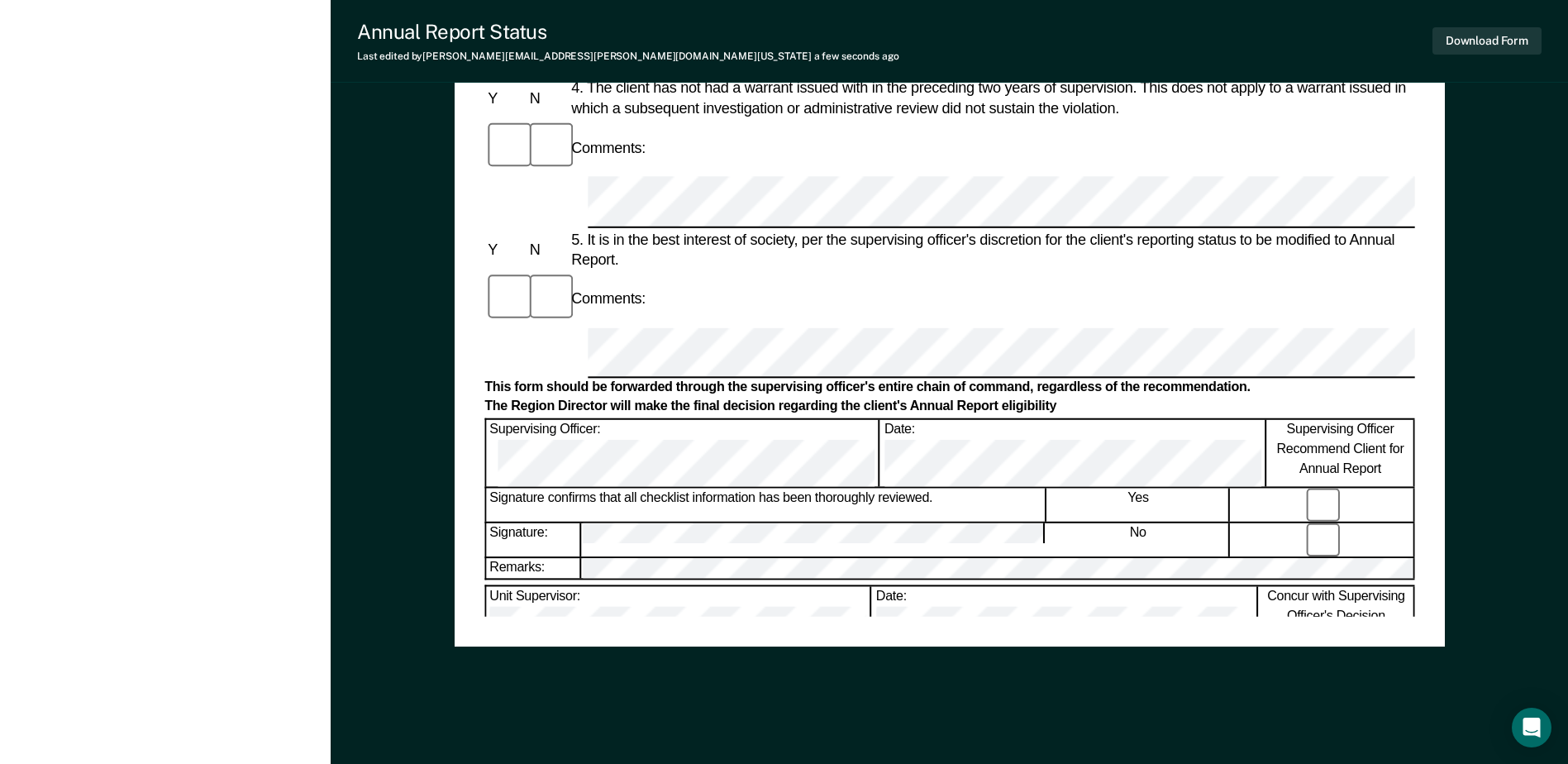
scroll to position [792, 0]
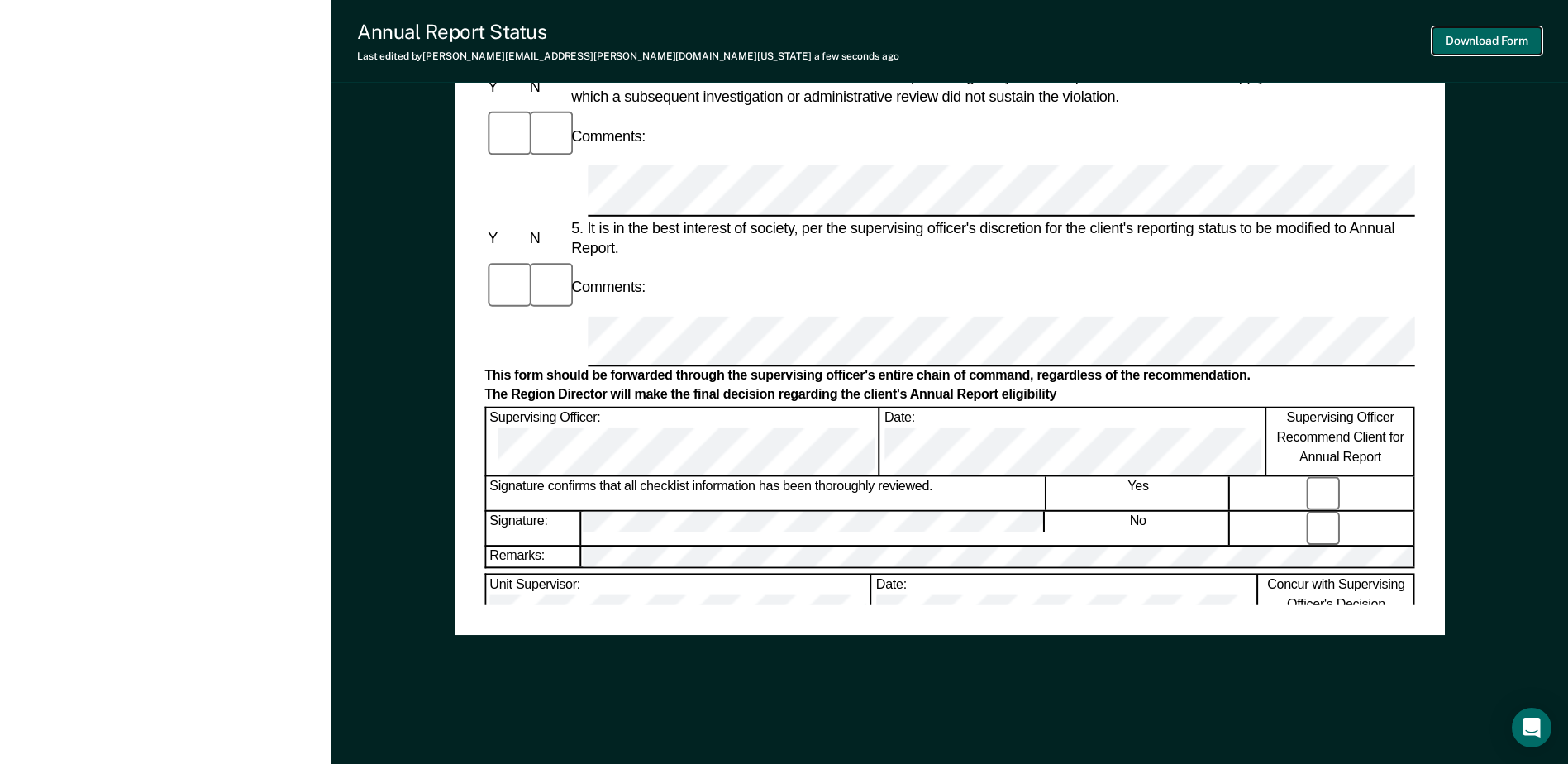
click at [1470, 39] on button "Download Form" at bounding box center [1487, 41] width 109 height 27
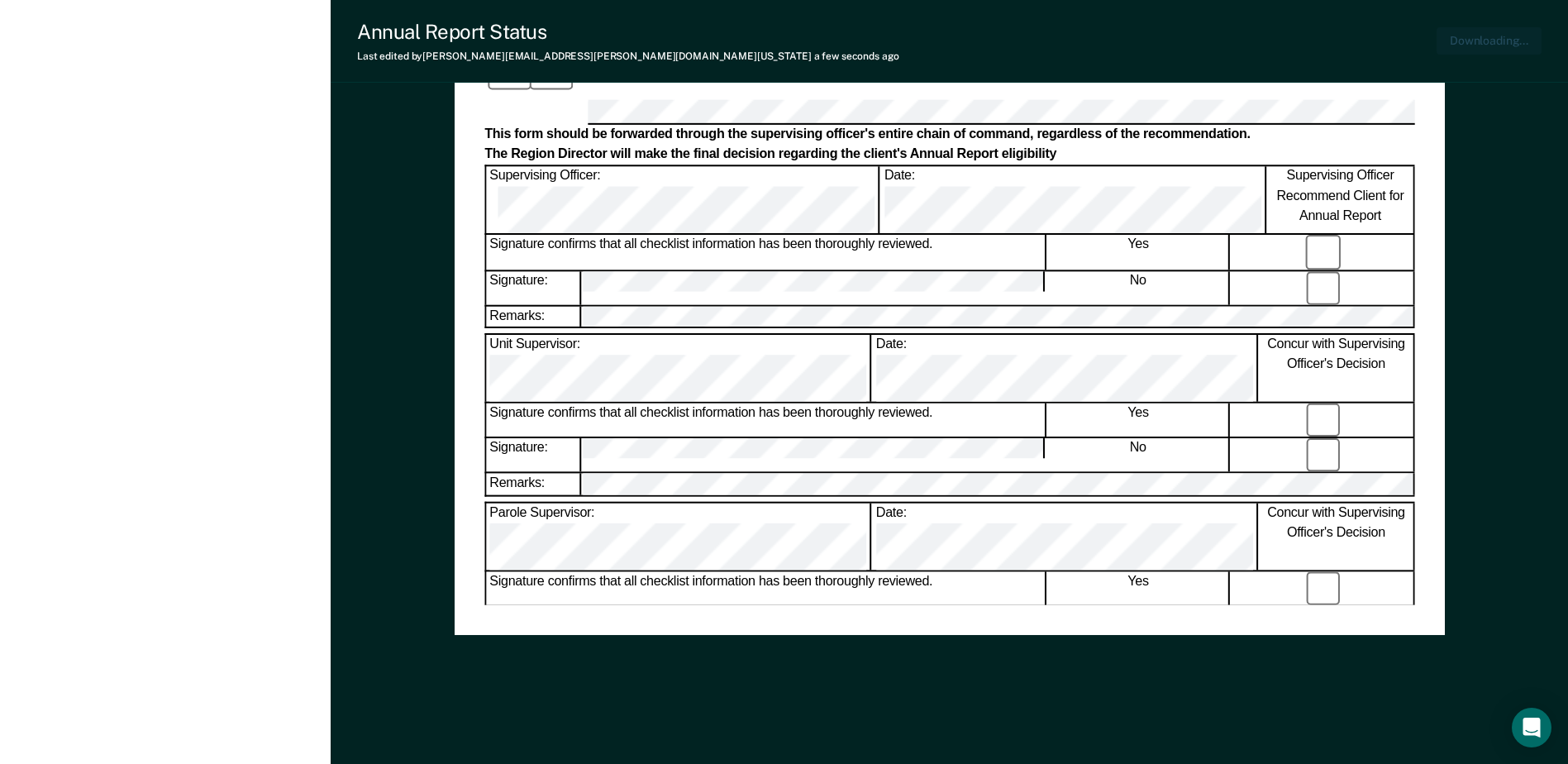
scroll to position [0, 0]
